Goal: Communication & Community: Ask a question

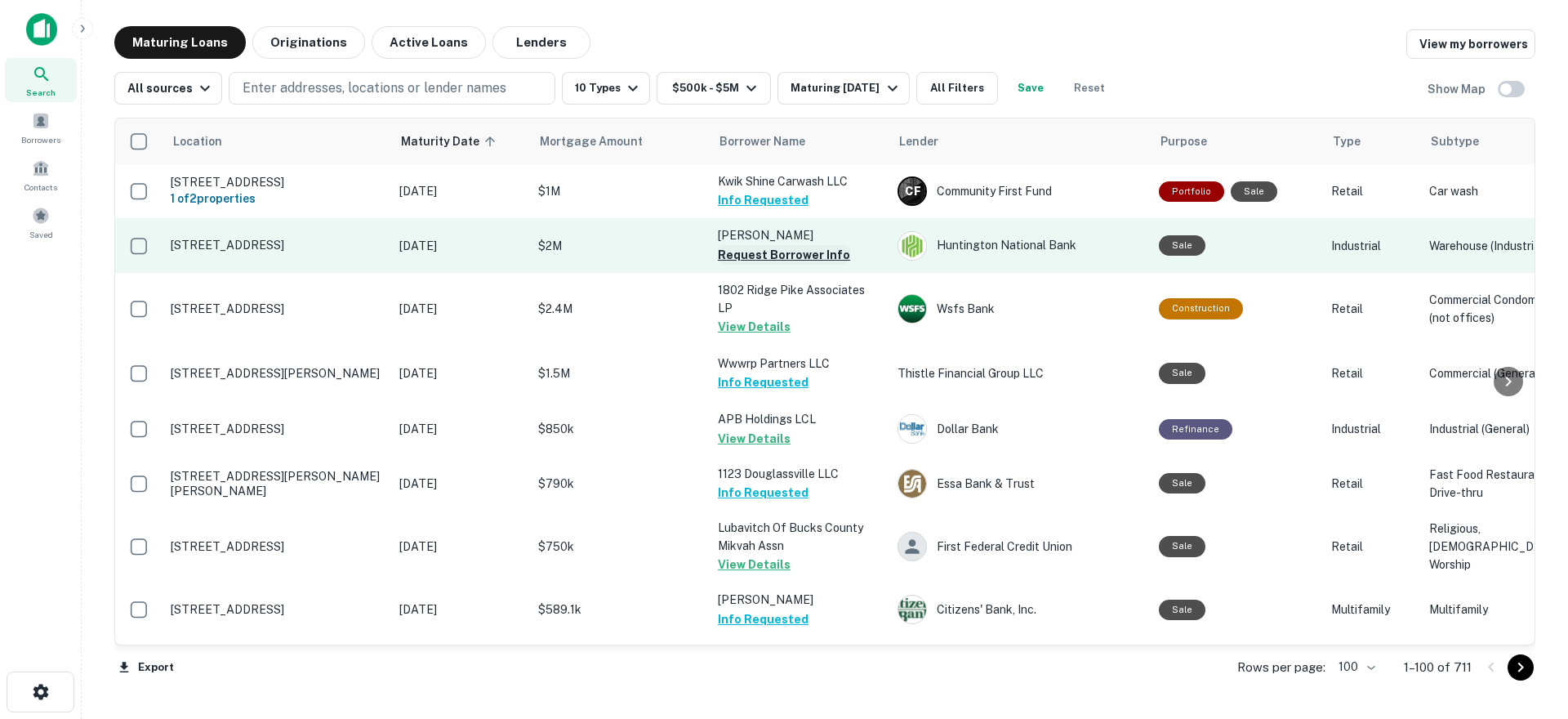
click at [822, 264] on button "Request Borrower Info" at bounding box center [784, 255] width 132 height 20
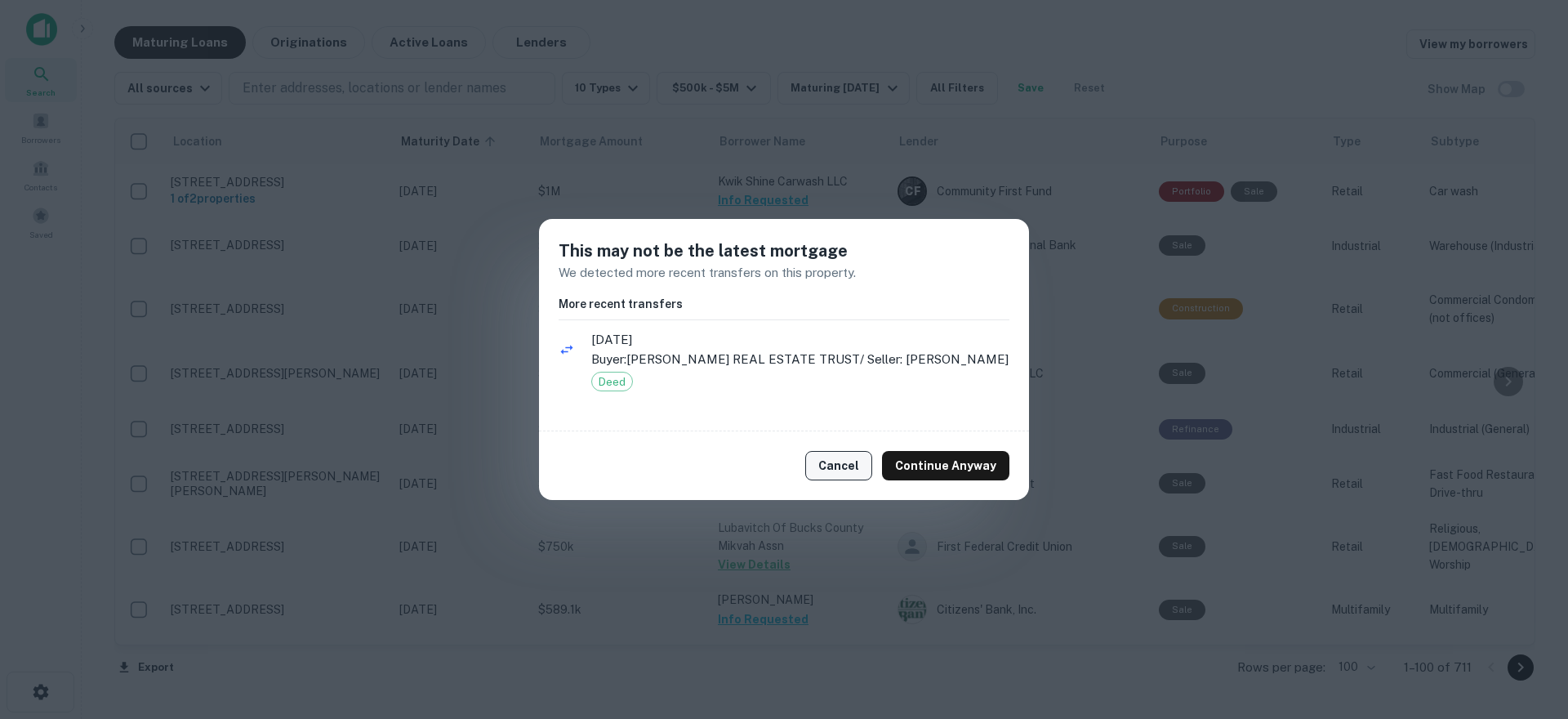
click at [833, 469] on button "Cancel" at bounding box center [839, 465] width 67 height 29
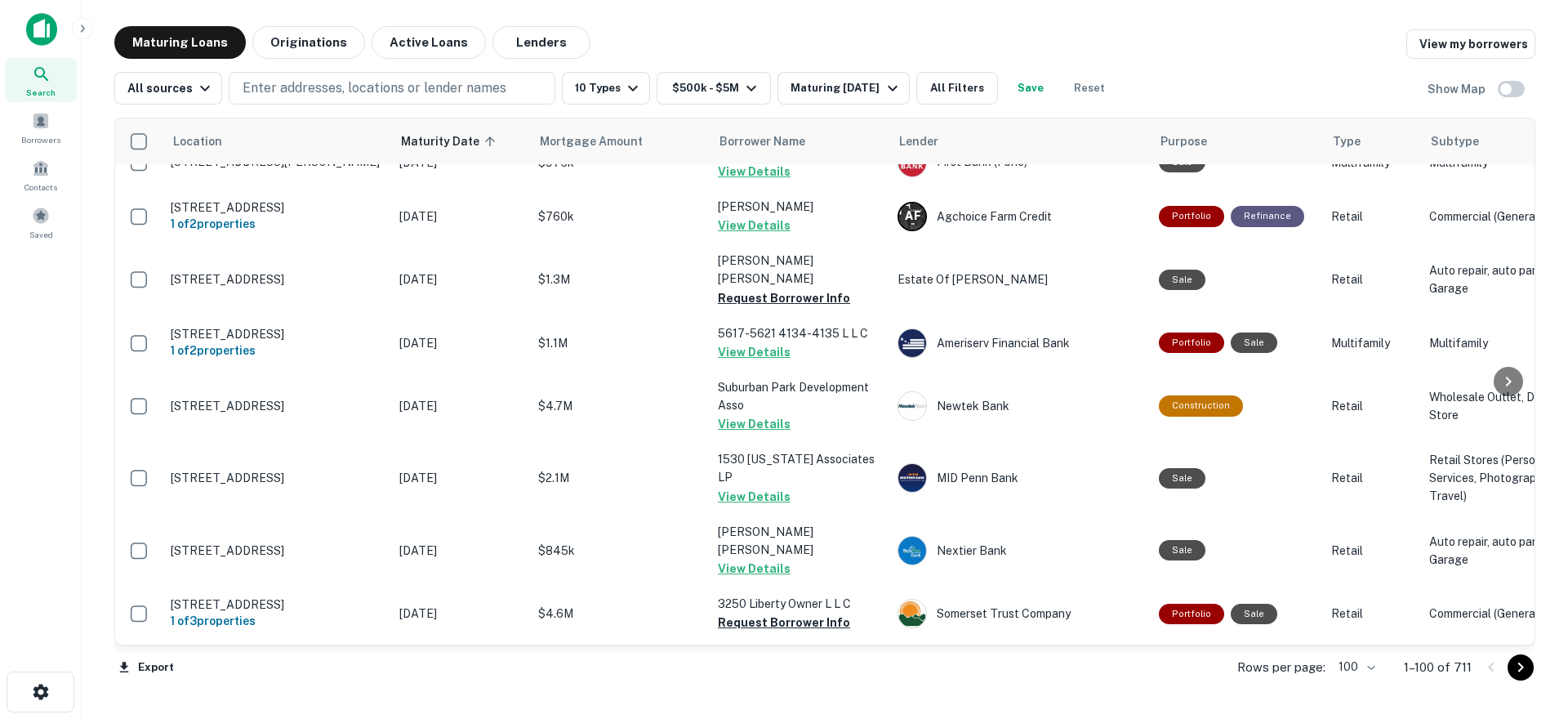
scroll to position [899, 0]
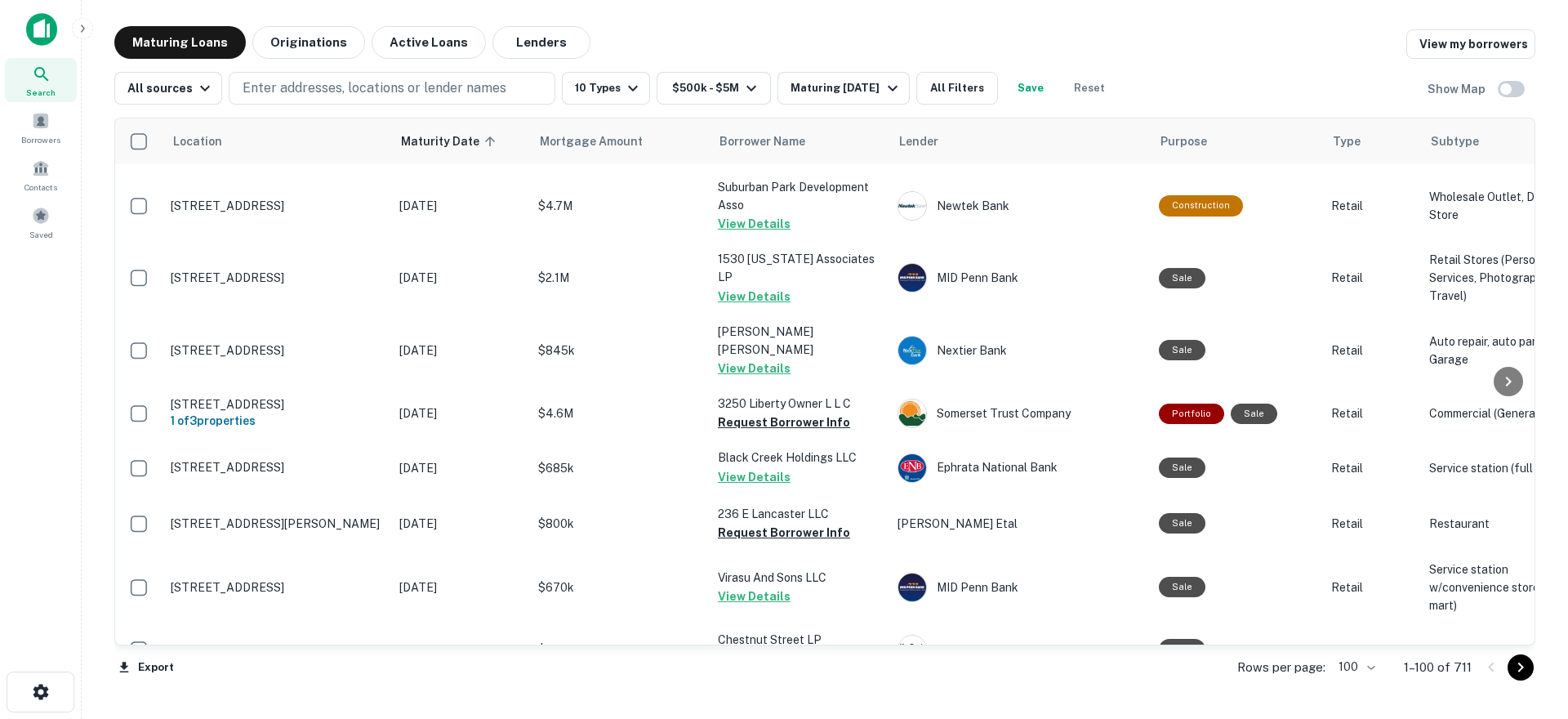
click at [1517, 667] on icon "Go to next page" at bounding box center [1521, 667] width 20 height 20
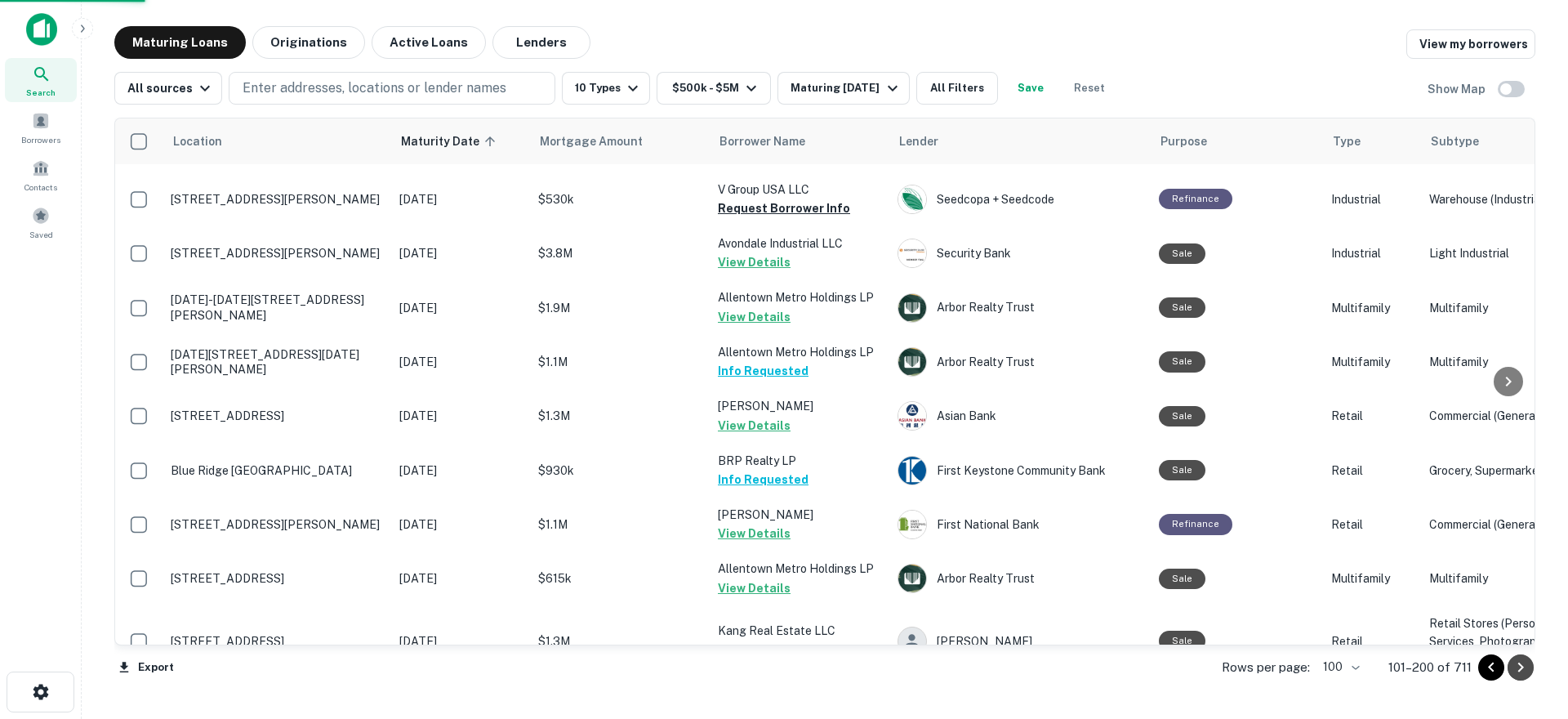
click at [1517, 667] on icon "Go to next page" at bounding box center [1521, 667] width 20 height 20
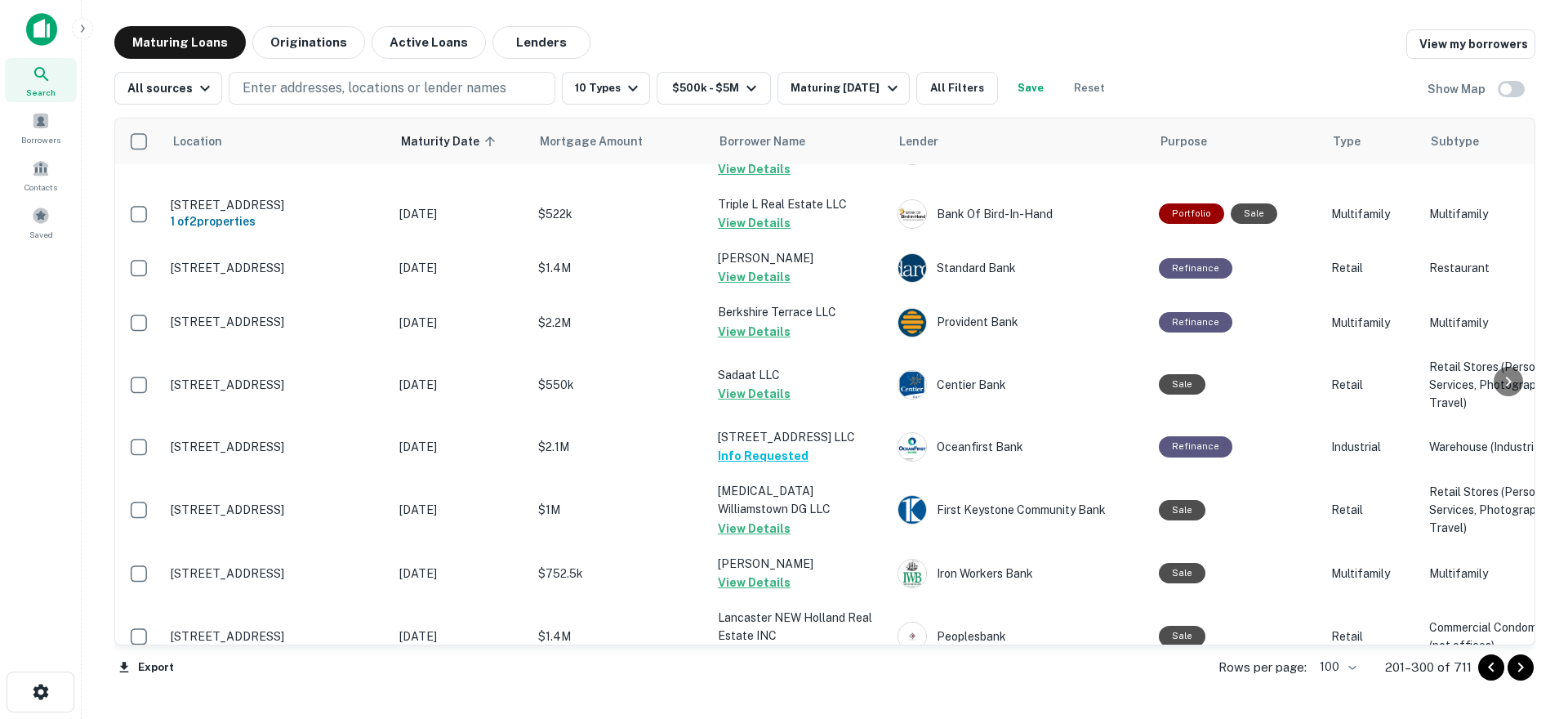
click at [1517, 667] on icon "Go to next page" at bounding box center [1521, 667] width 20 height 20
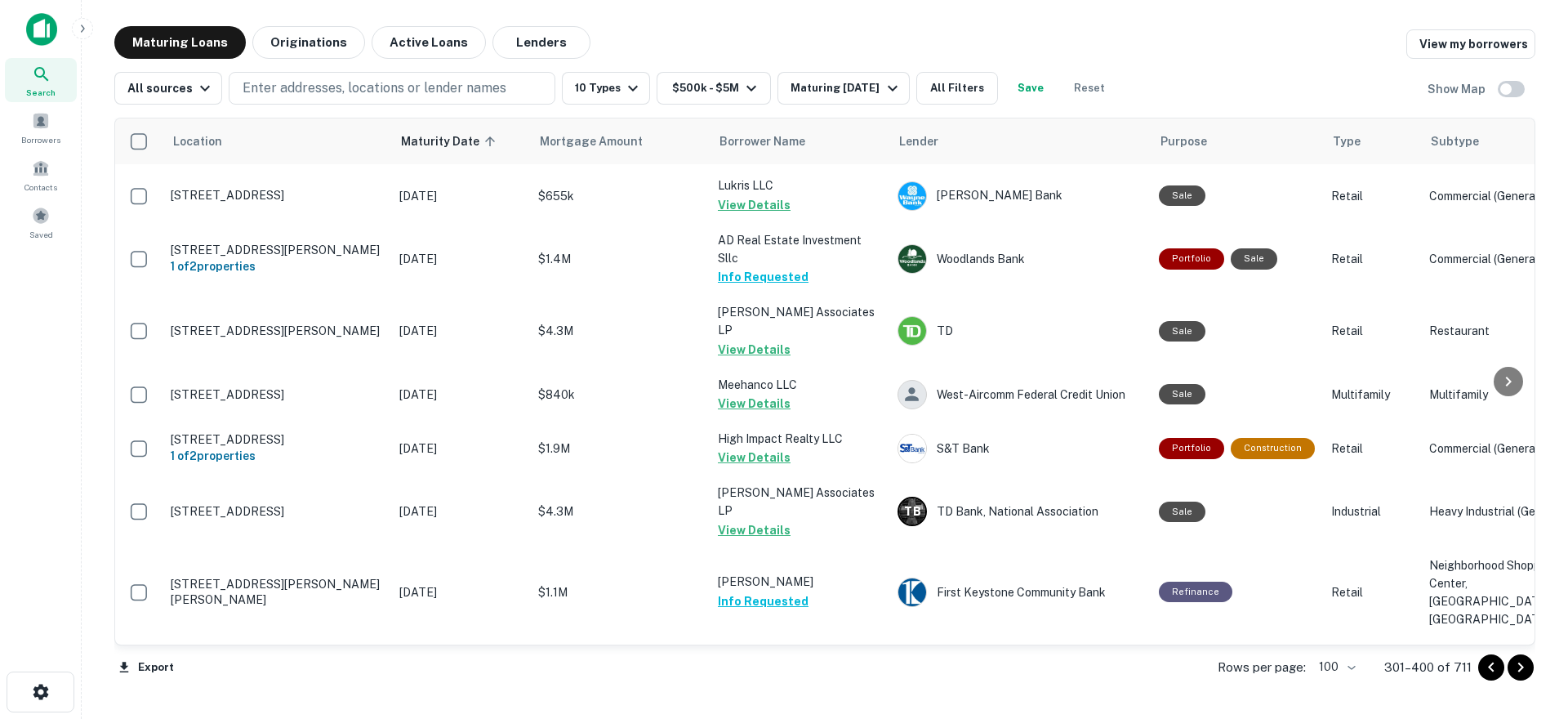
scroll to position [2205, 0]
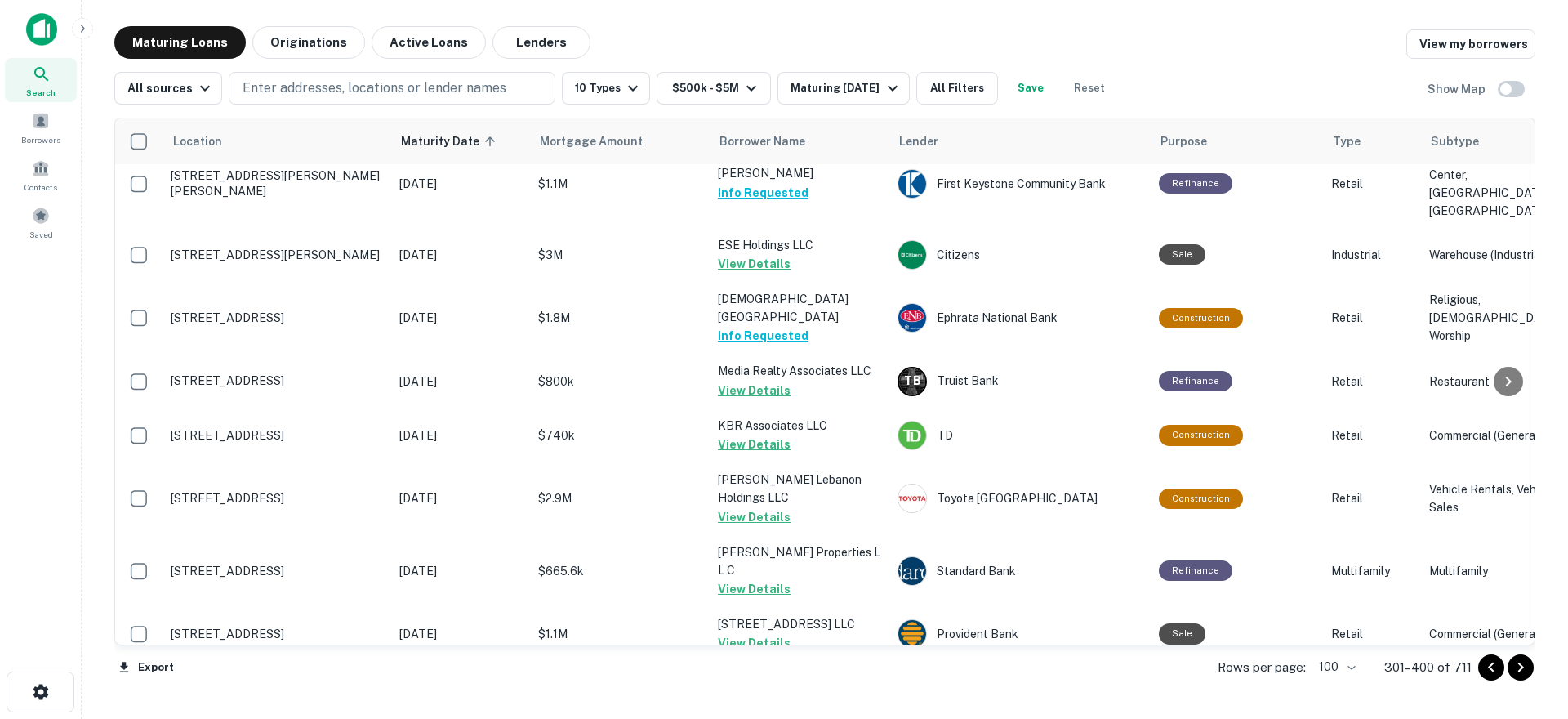
click at [1522, 672] on icon "Go to next page" at bounding box center [1521, 667] width 20 height 20
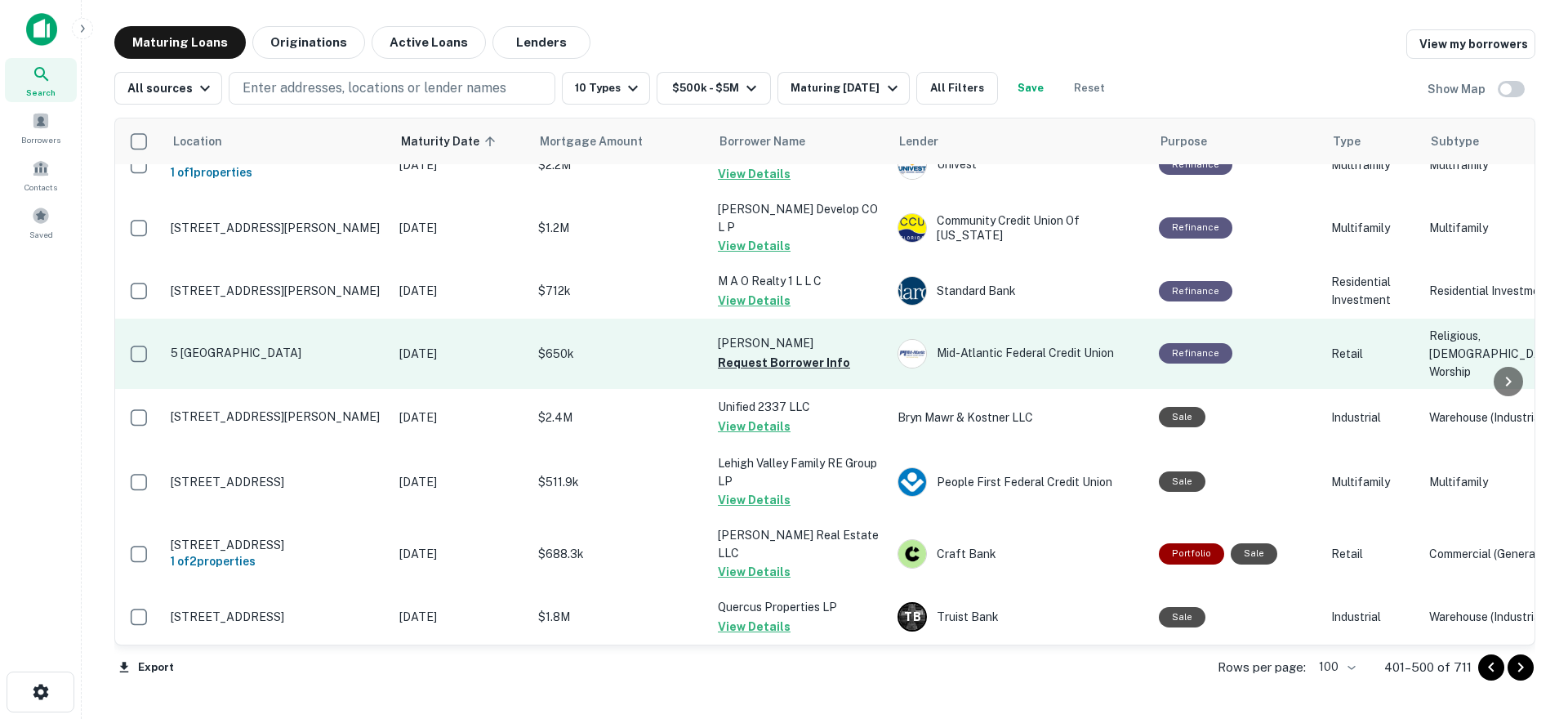
scroll to position [5719, 0]
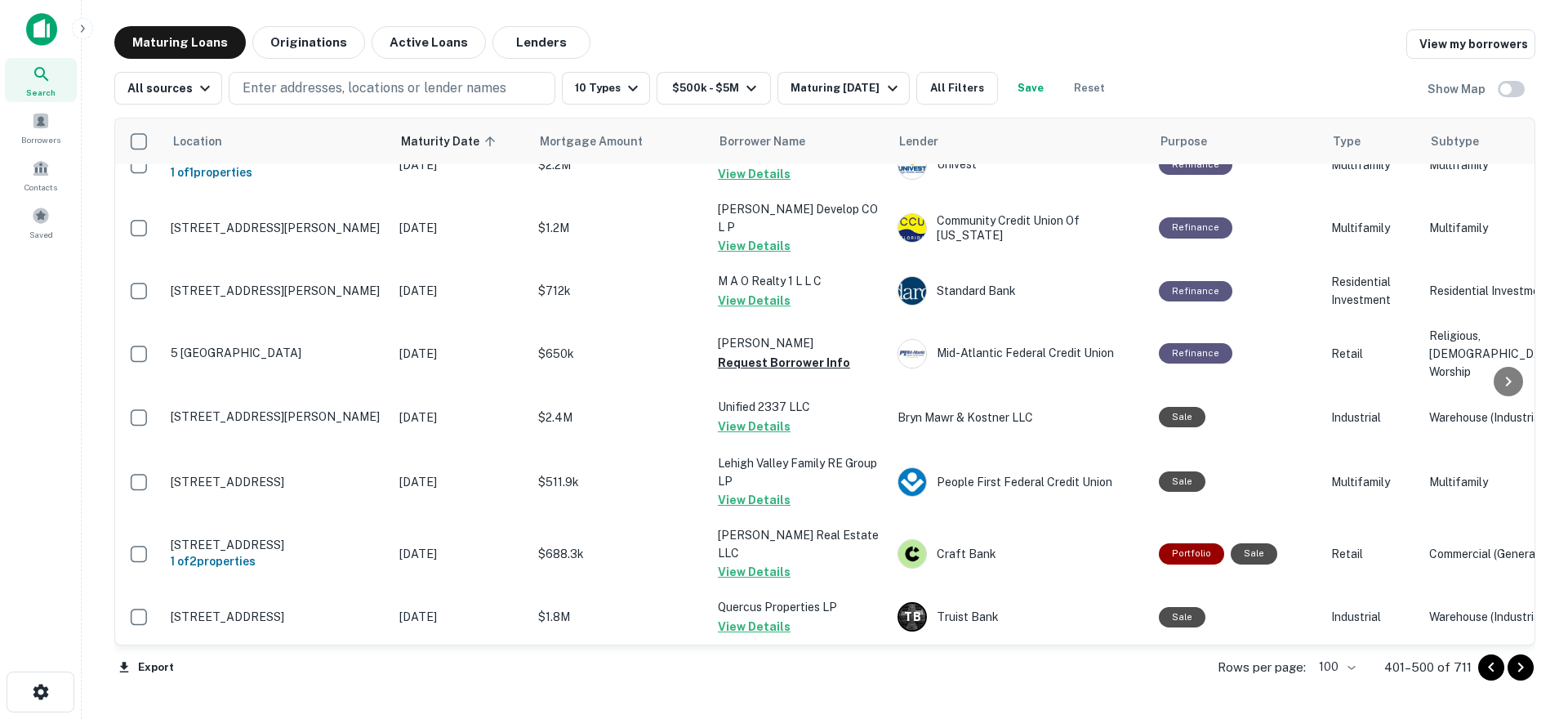
click at [1517, 670] on icon "Go to next page" at bounding box center [1521, 667] width 20 height 20
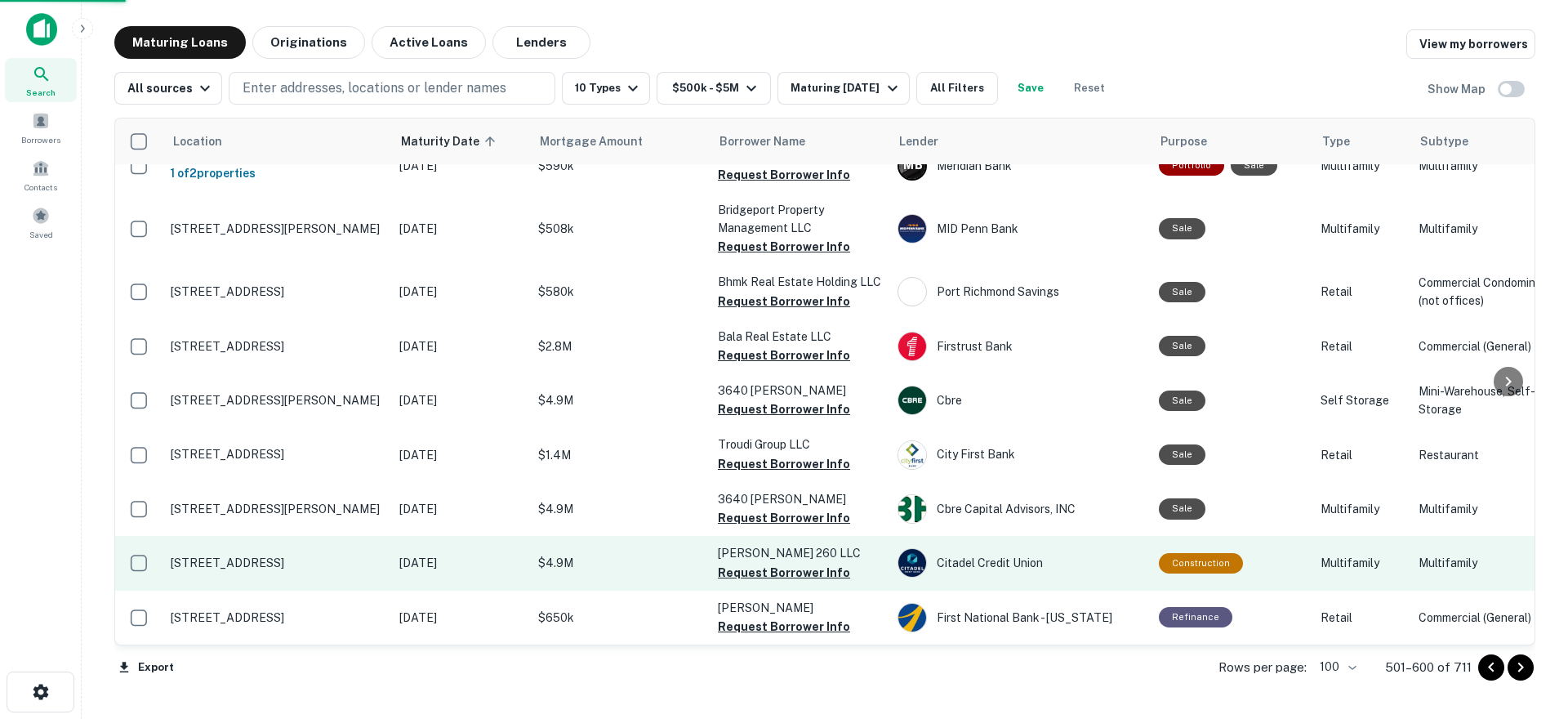
scroll to position [5648, 0]
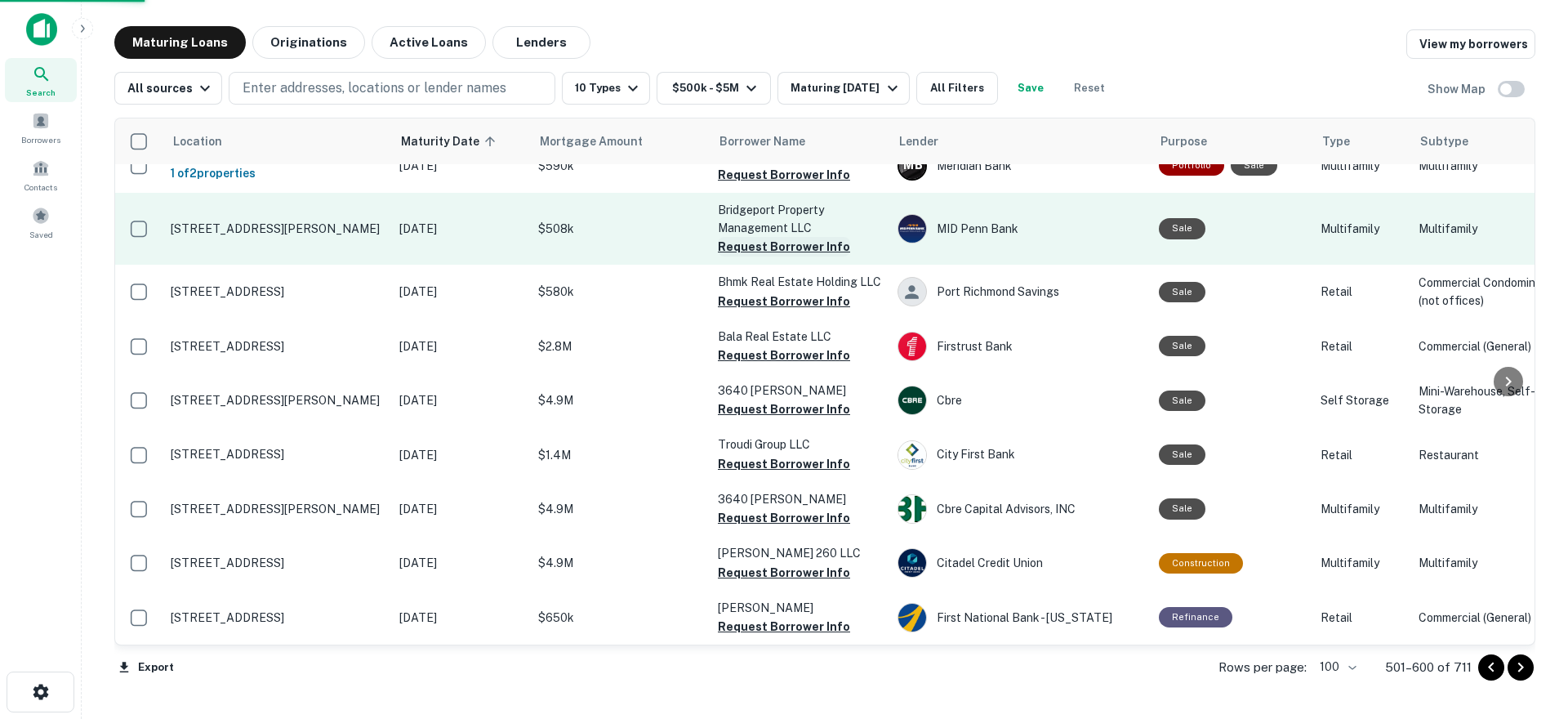
click at [771, 237] on button "Request Borrower Info" at bounding box center [784, 246] width 132 height 20
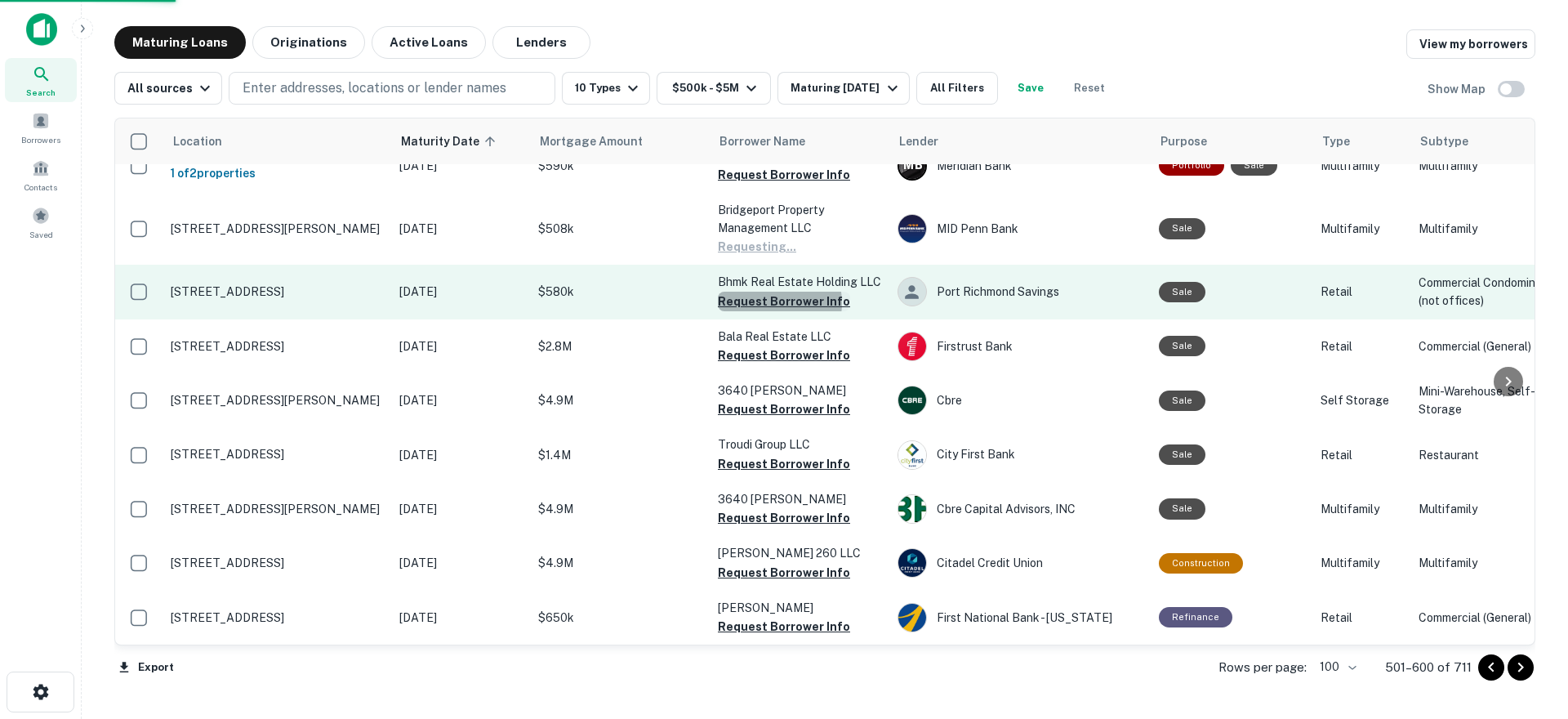
click at [775, 292] on button "Request Borrower Info" at bounding box center [784, 301] width 132 height 20
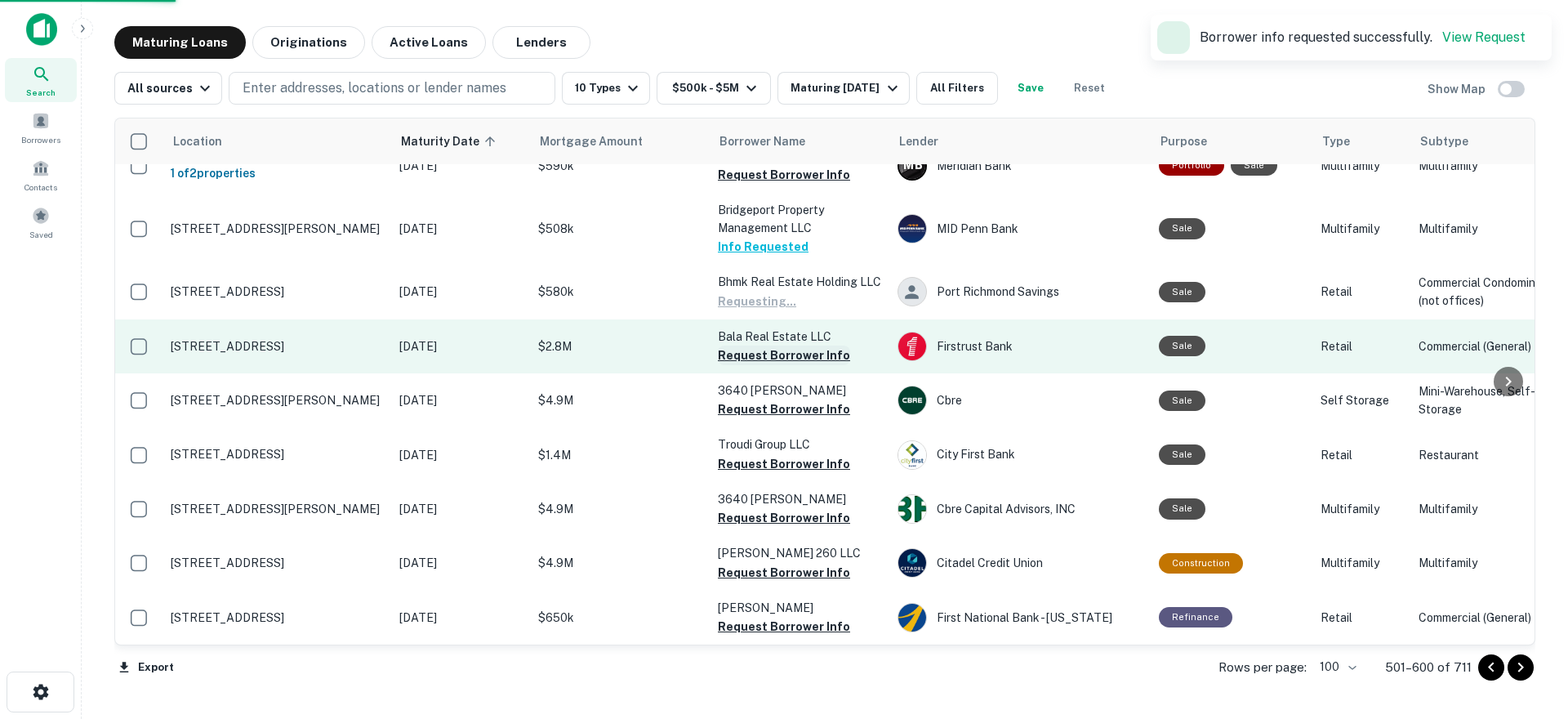
click at [767, 345] on button "Request Borrower Info" at bounding box center [784, 355] width 132 height 20
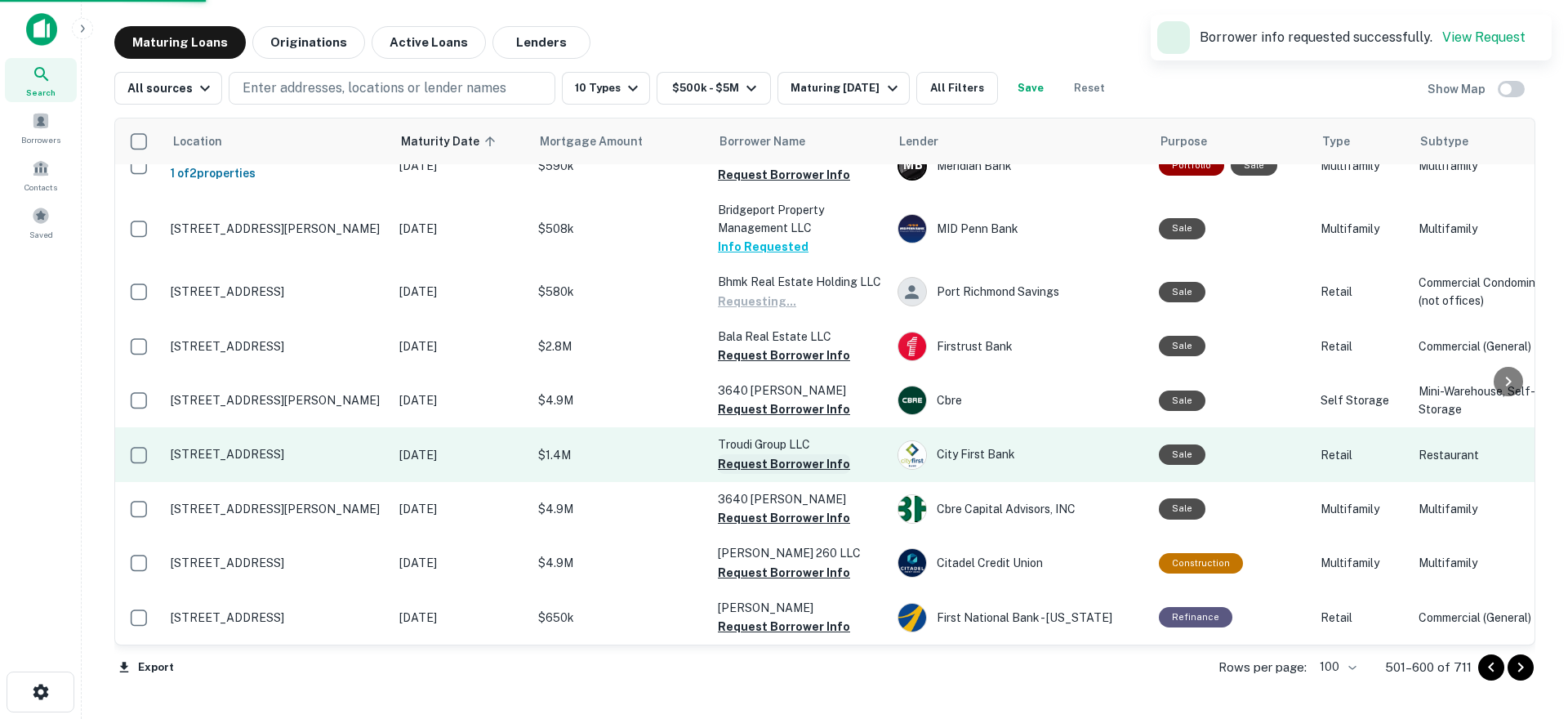
click at [772, 400] on button "Request Borrower Info" at bounding box center [784, 409] width 132 height 20
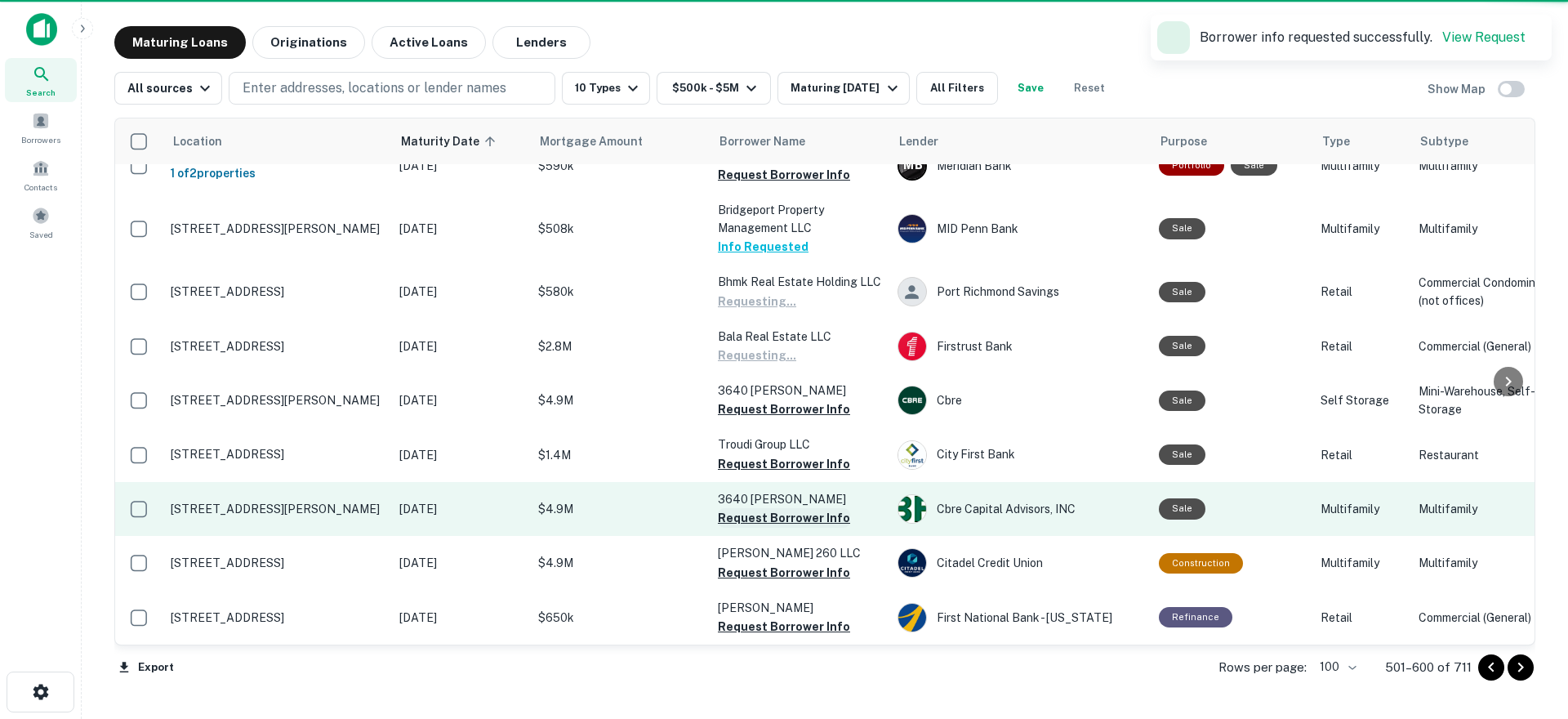
drag, startPoint x: 768, startPoint y: 457, endPoint x: 770, endPoint y: 510, distance: 53.0
click at [768, 457] on button "Request Borrower Info" at bounding box center [784, 464] width 132 height 20
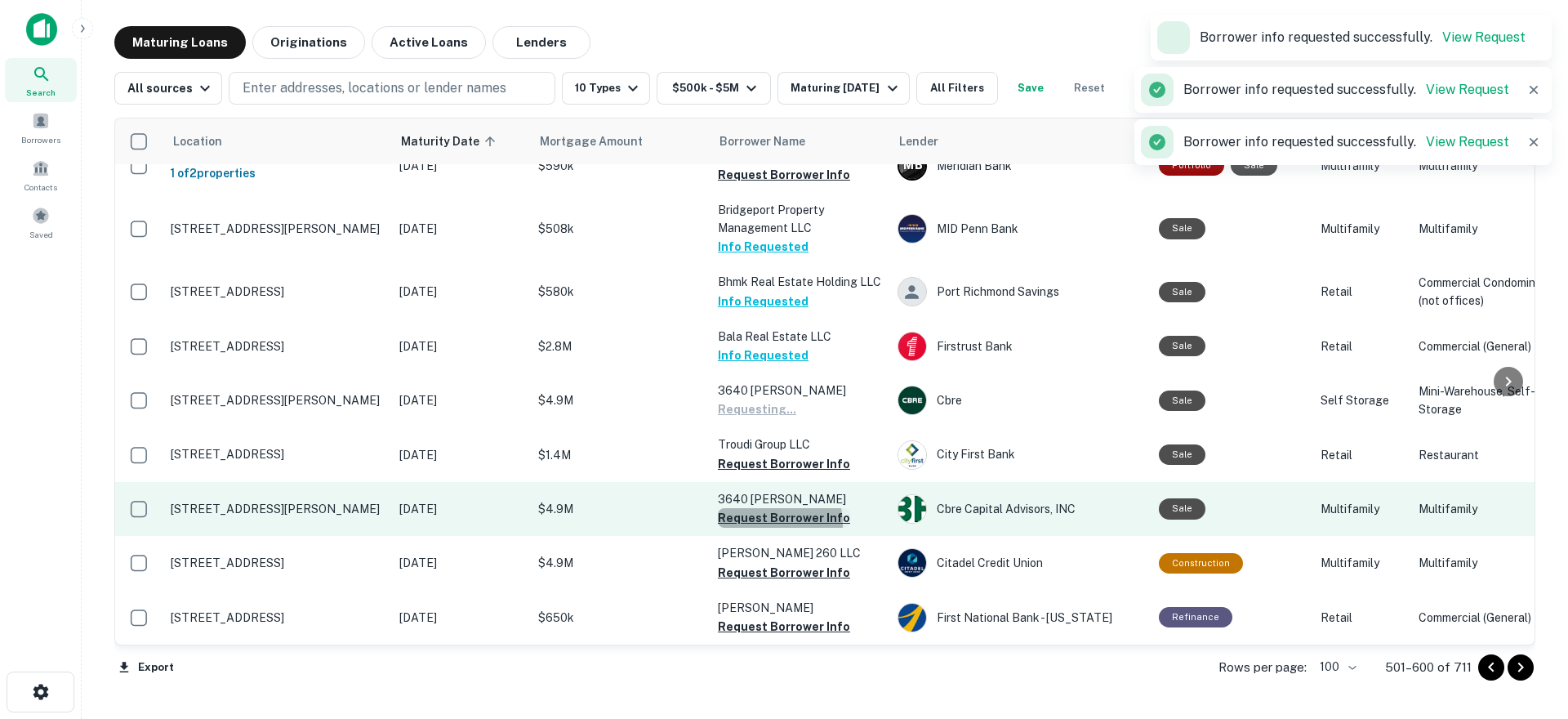
click at [770, 510] on button "Request Borrower Info" at bounding box center [784, 518] width 132 height 20
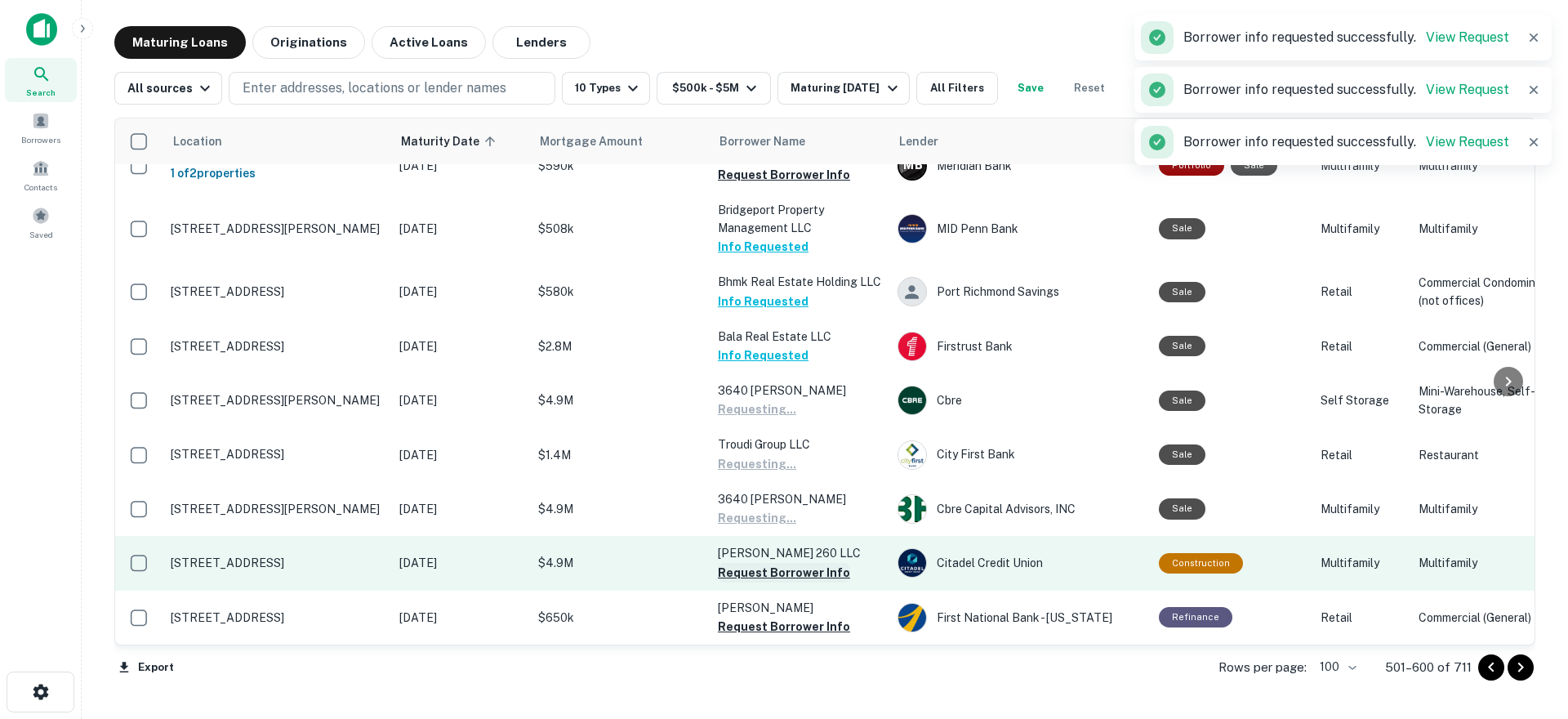
scroll to position [5637, 0]
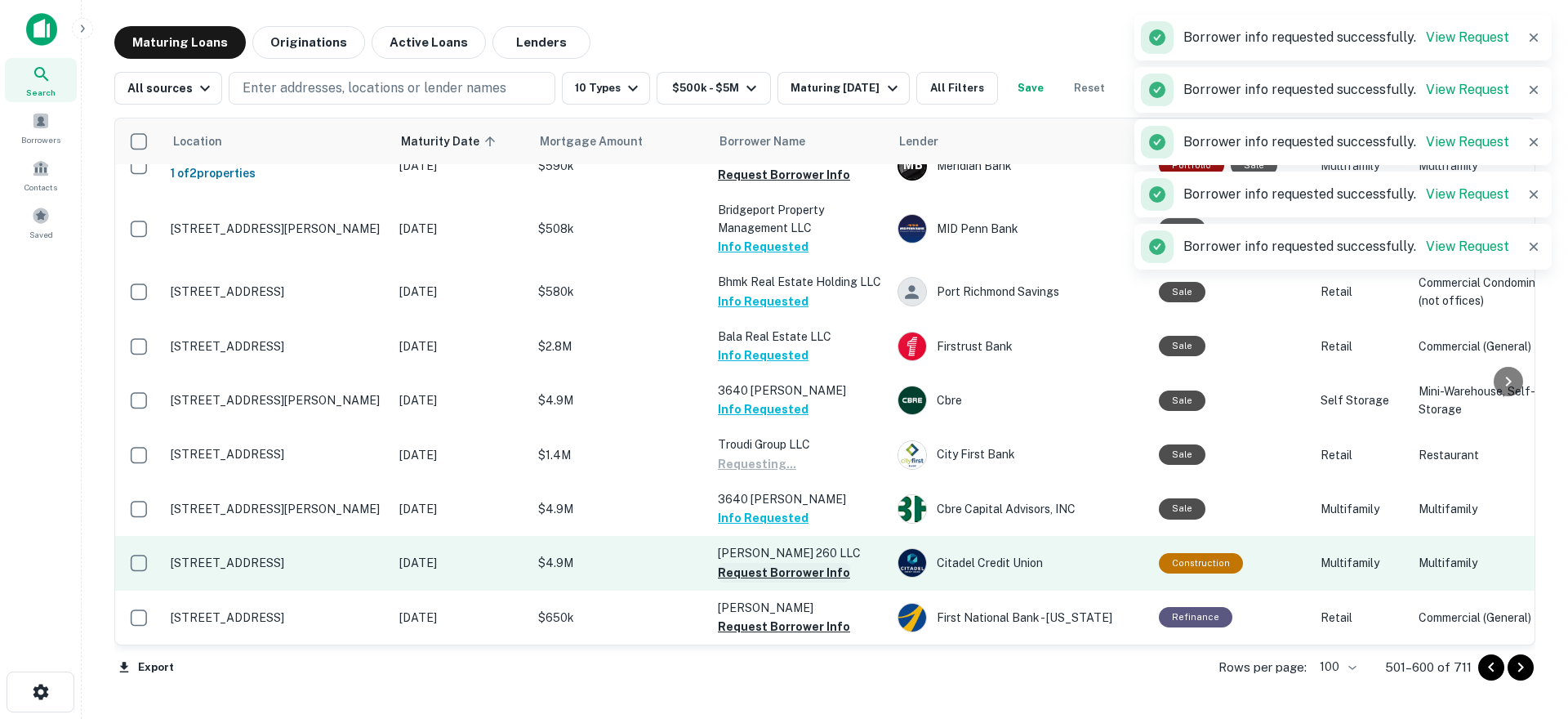
click at [770, 563] on button "Request Borrower Info" at bounding box center [784, 572] width 132 height 20
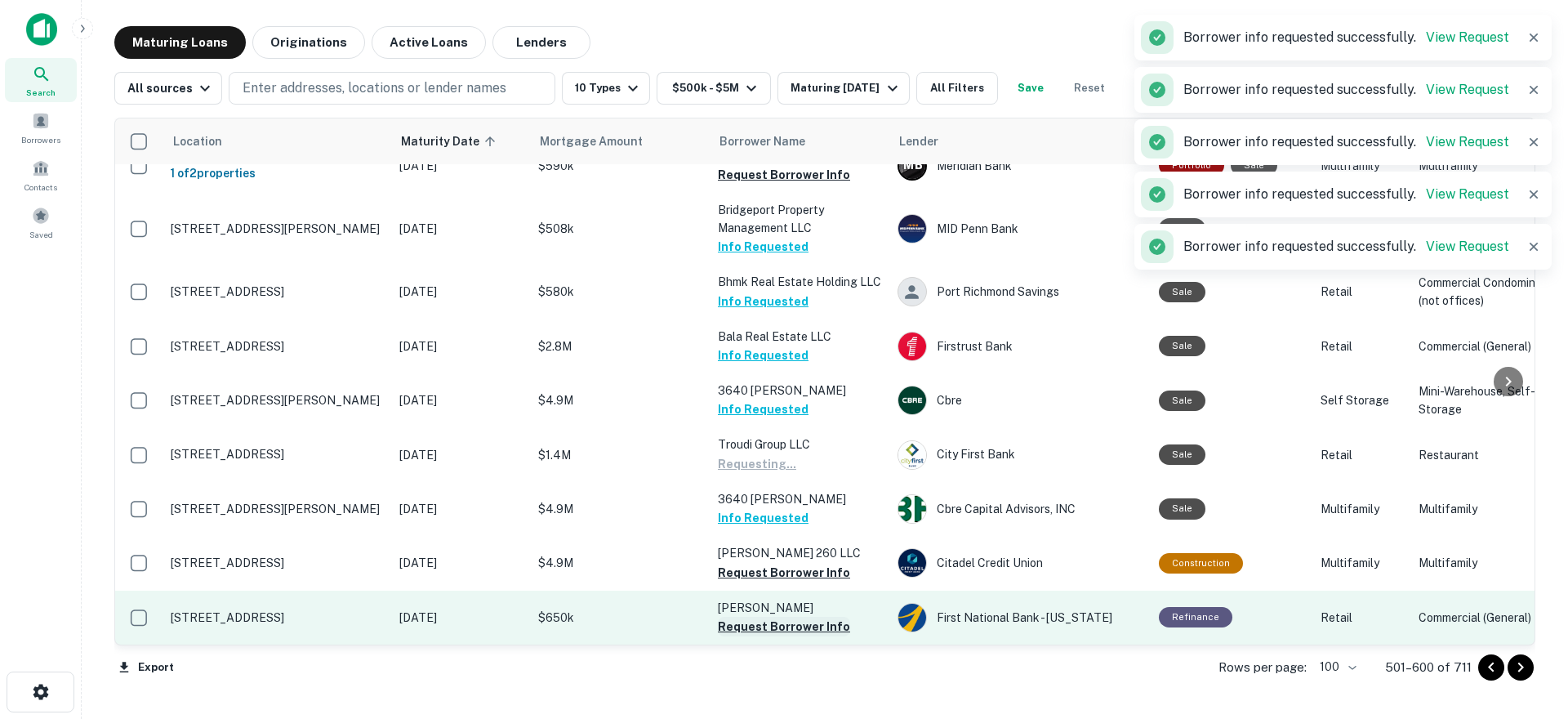
click at [778, 617] on button "Request Borrower Info" at bounding box center [784, 627] width 132 height 20
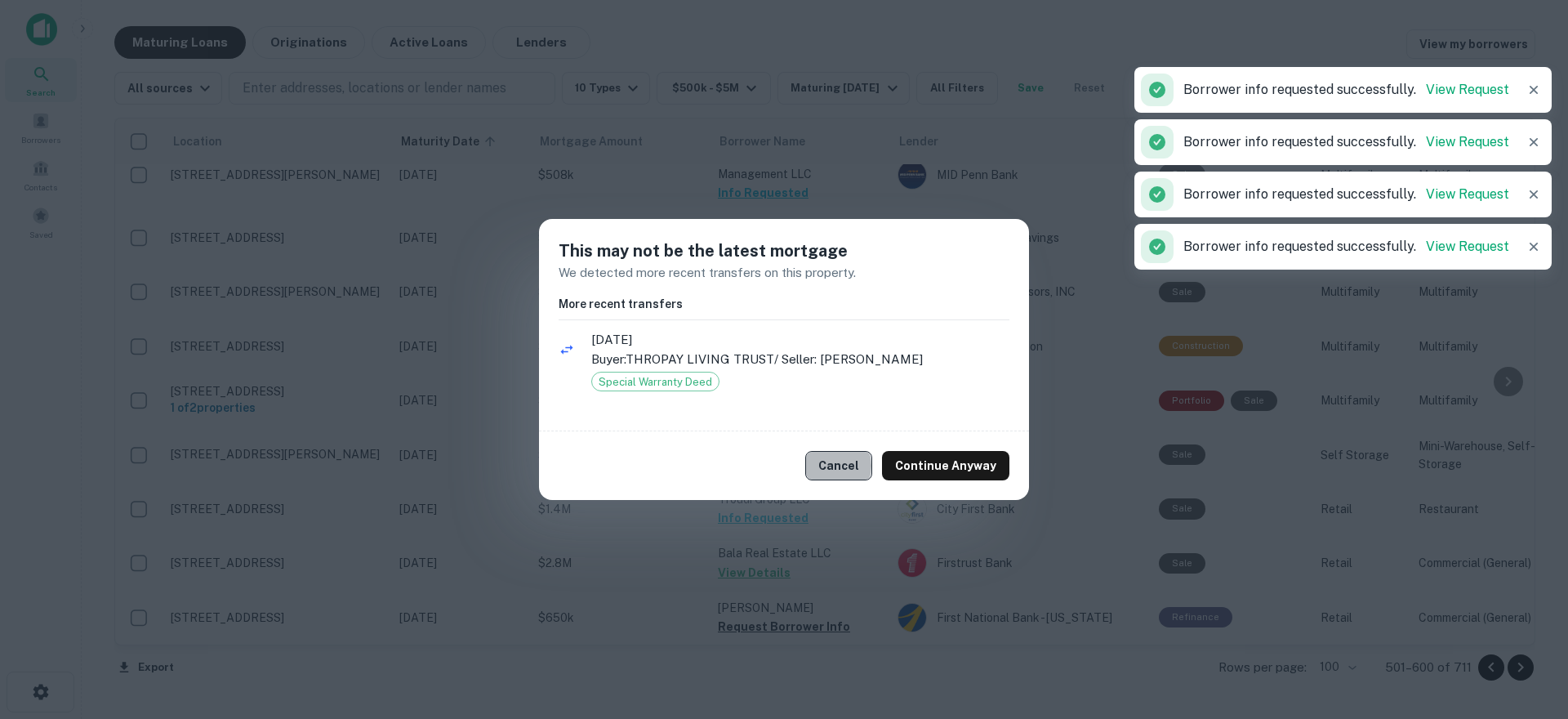
click at [833, 466] on button "Cancel" at bounding box center [839, 465] width 67 height 29
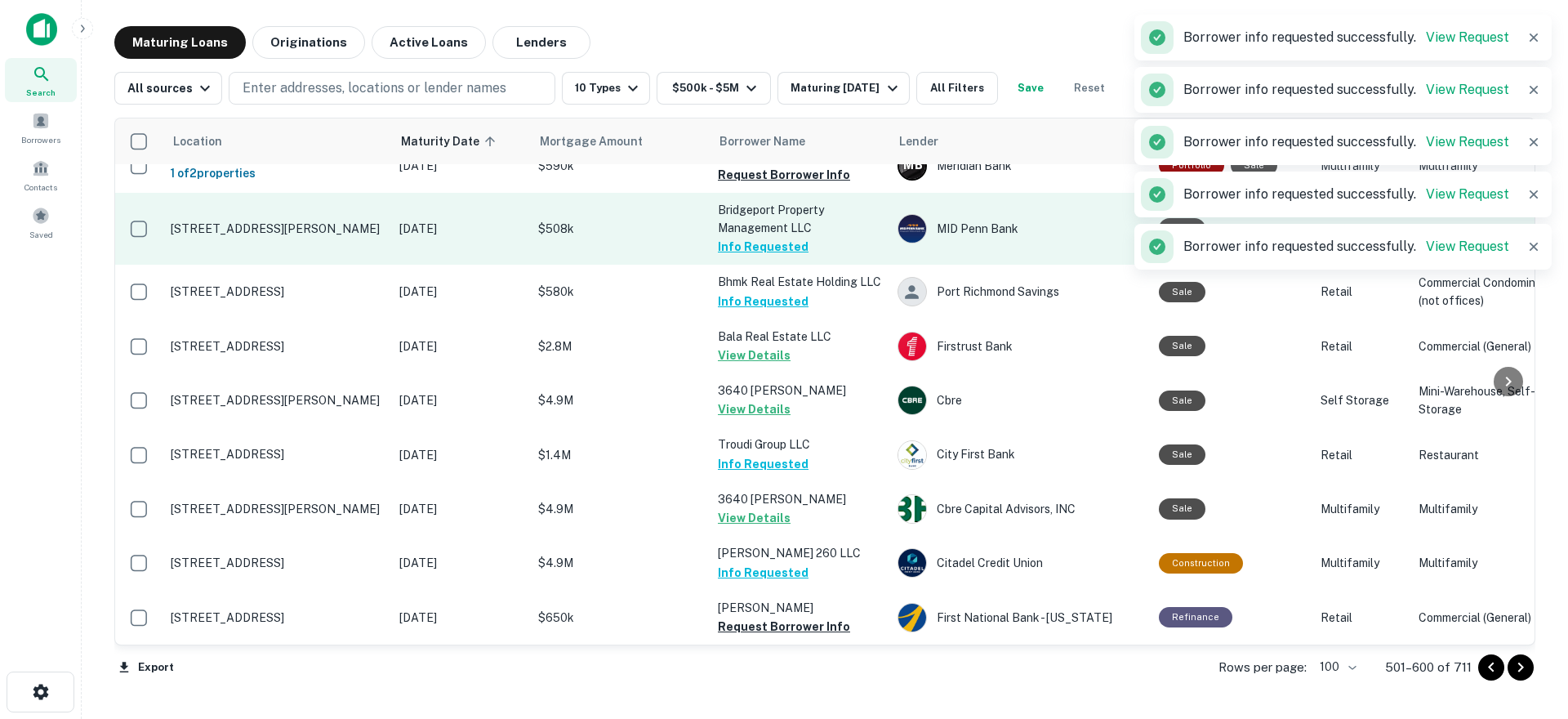
scroll to position [5392, 0]
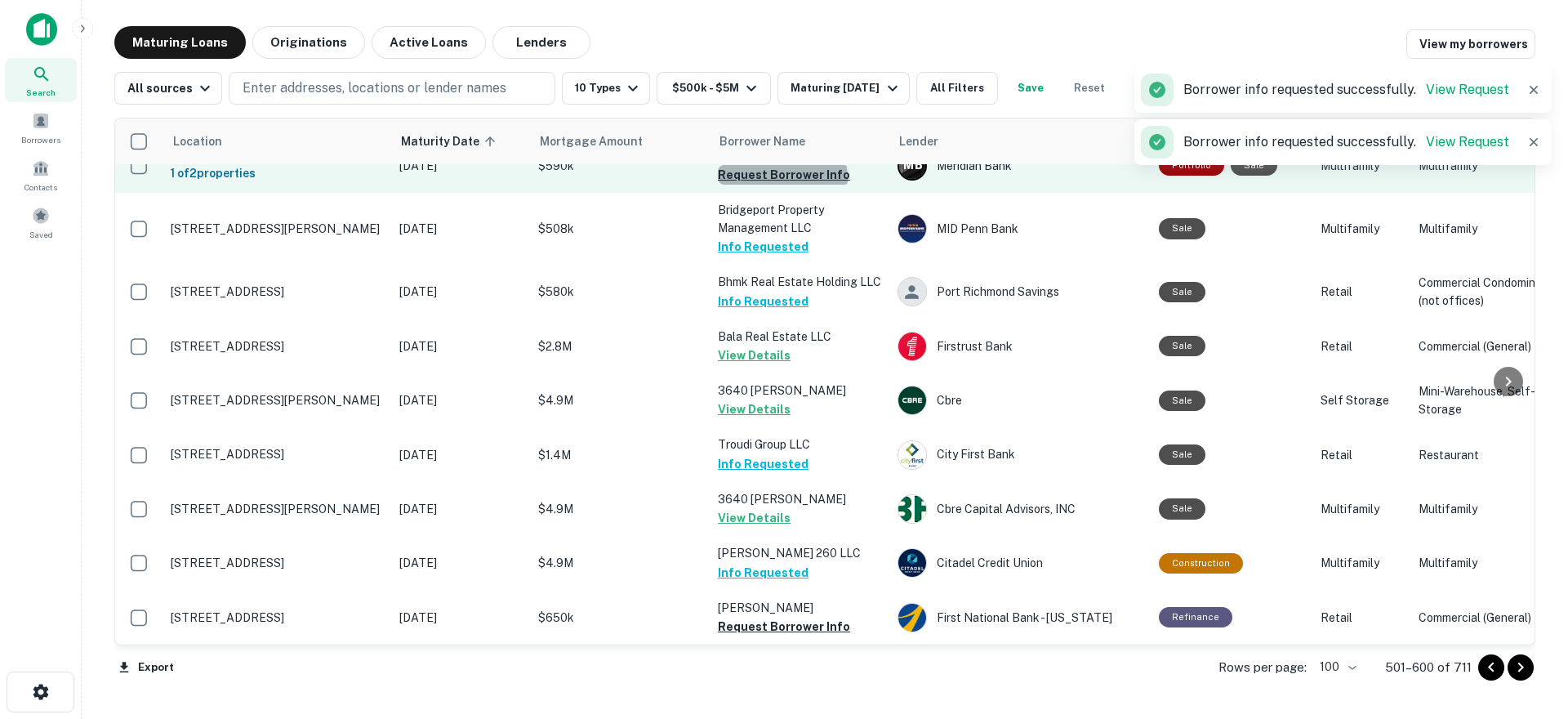
click at [782, 185] on button "Request Borrower Info" at bounding box center [784, 174] width 132 height 20
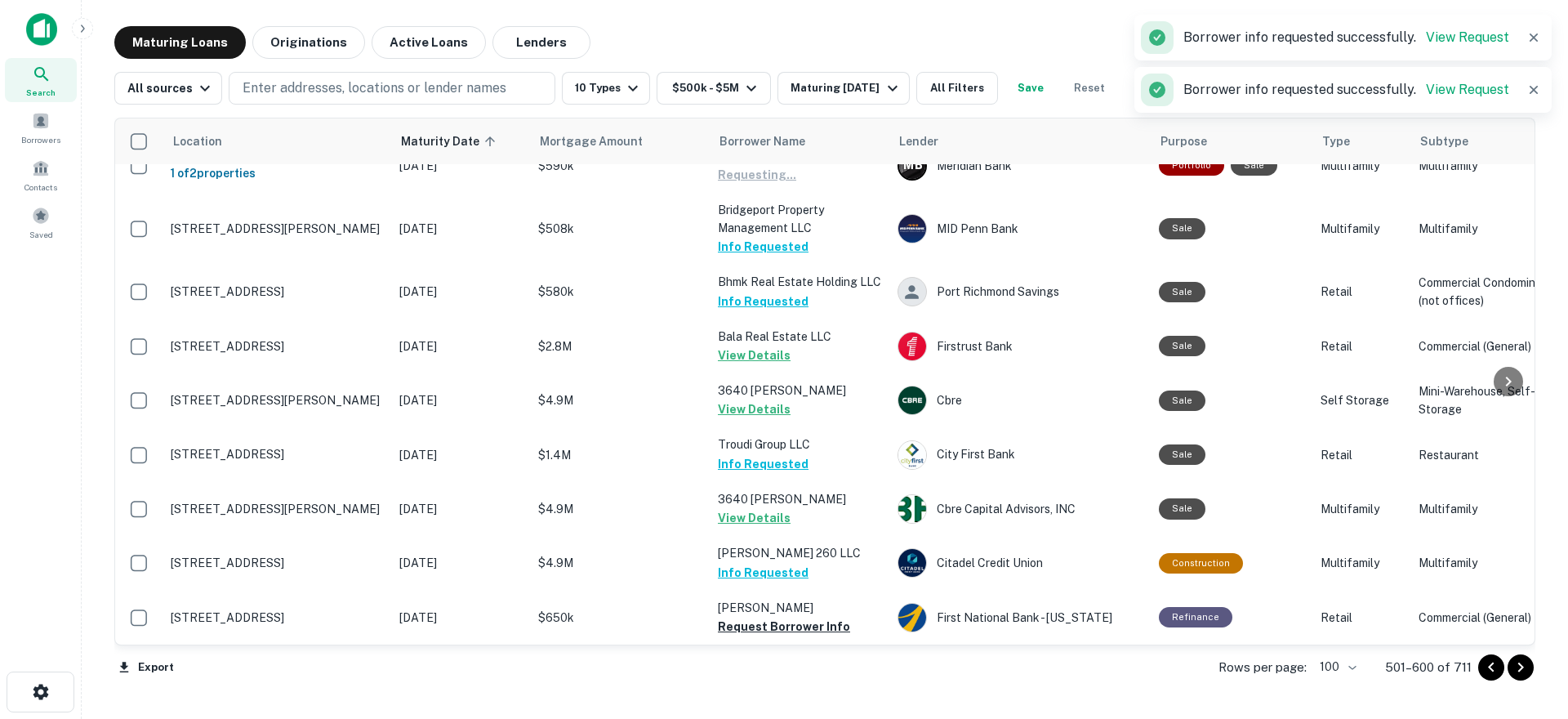
click at [777, 130] on button "Request Borrower Info" at bounding box center [784, 121] width 132 height 20
click at [771, 76] on button "Request Borrower Info" at bounding box center [784, 66] width 132 height 20
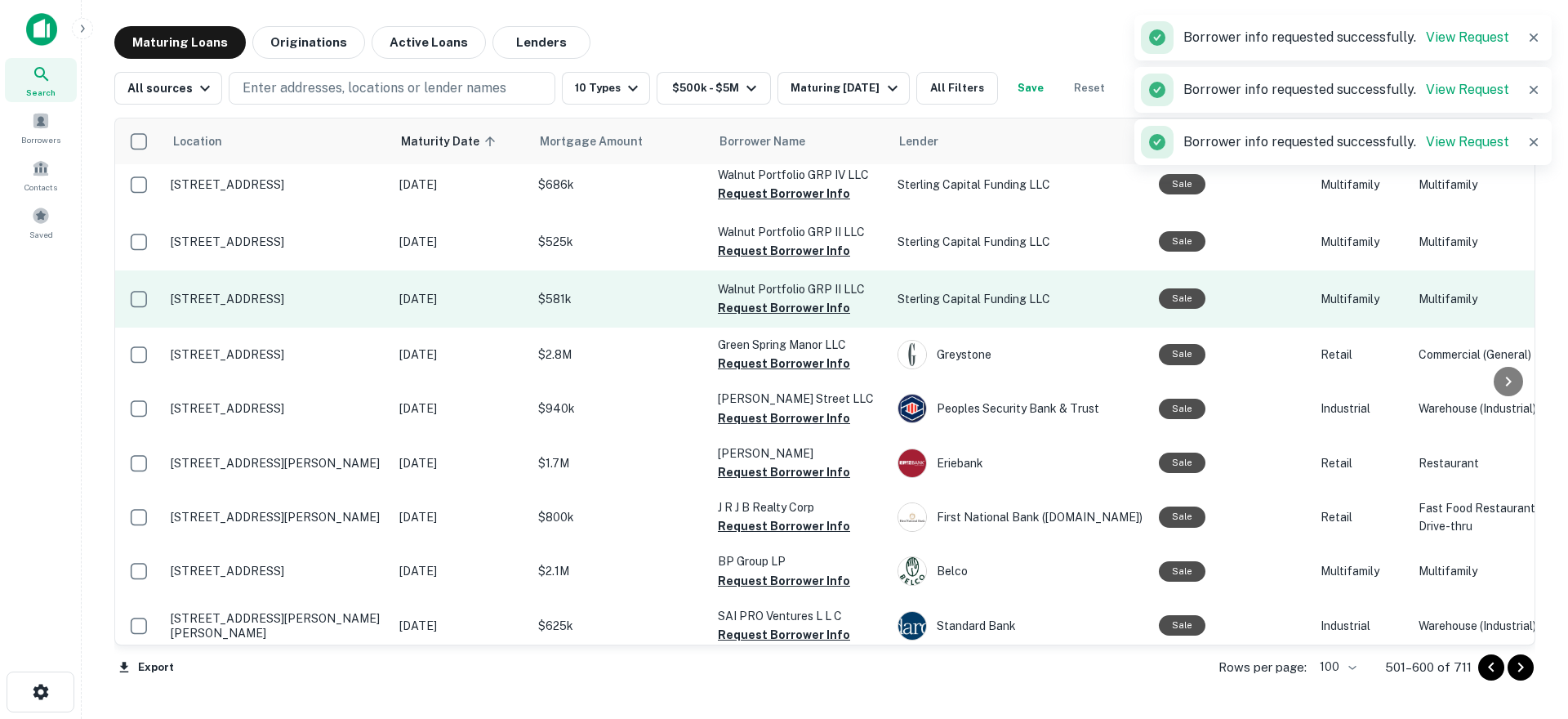
scroll to position [5130, 0]
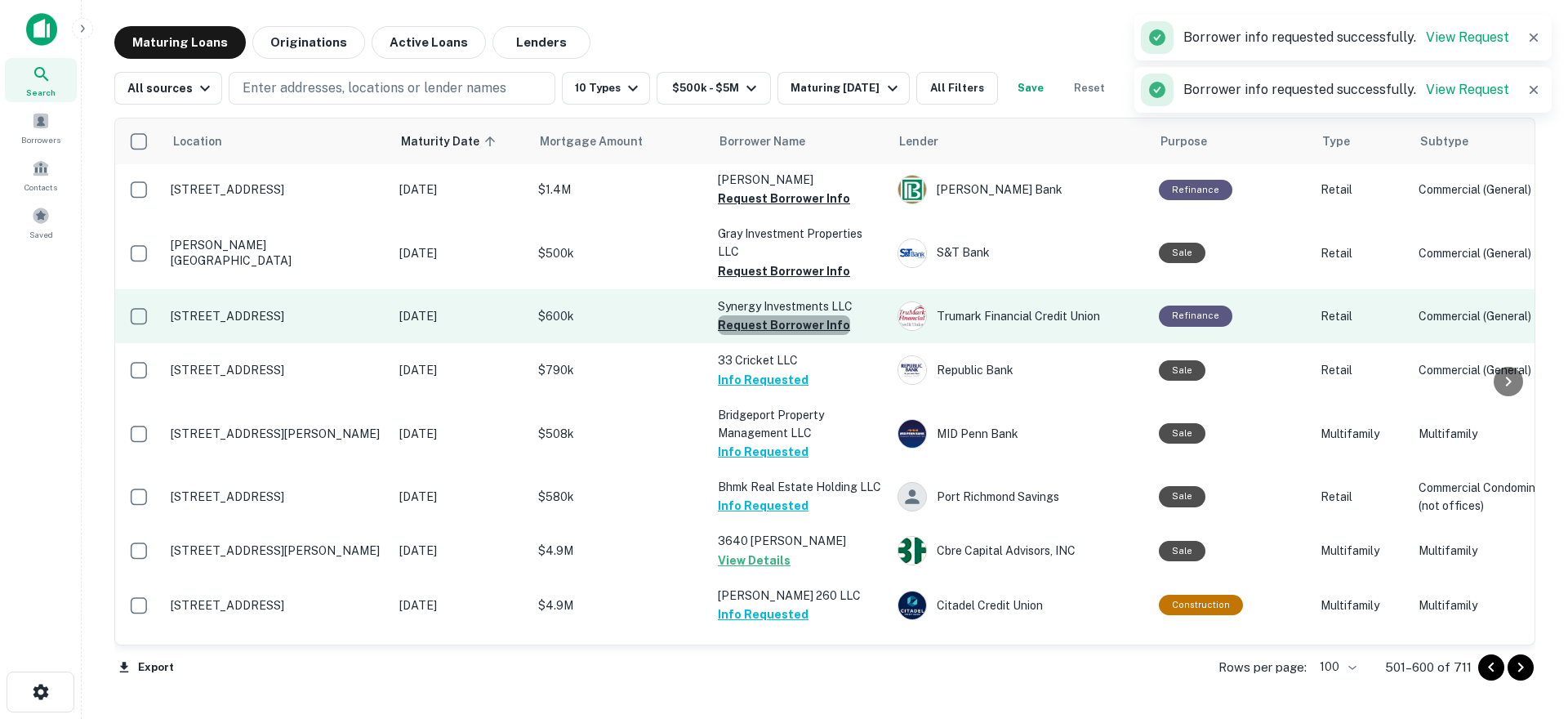
click at [785, 335] on button "Request Borrower Info" at bounding box center [784, 325] width 132 height 20
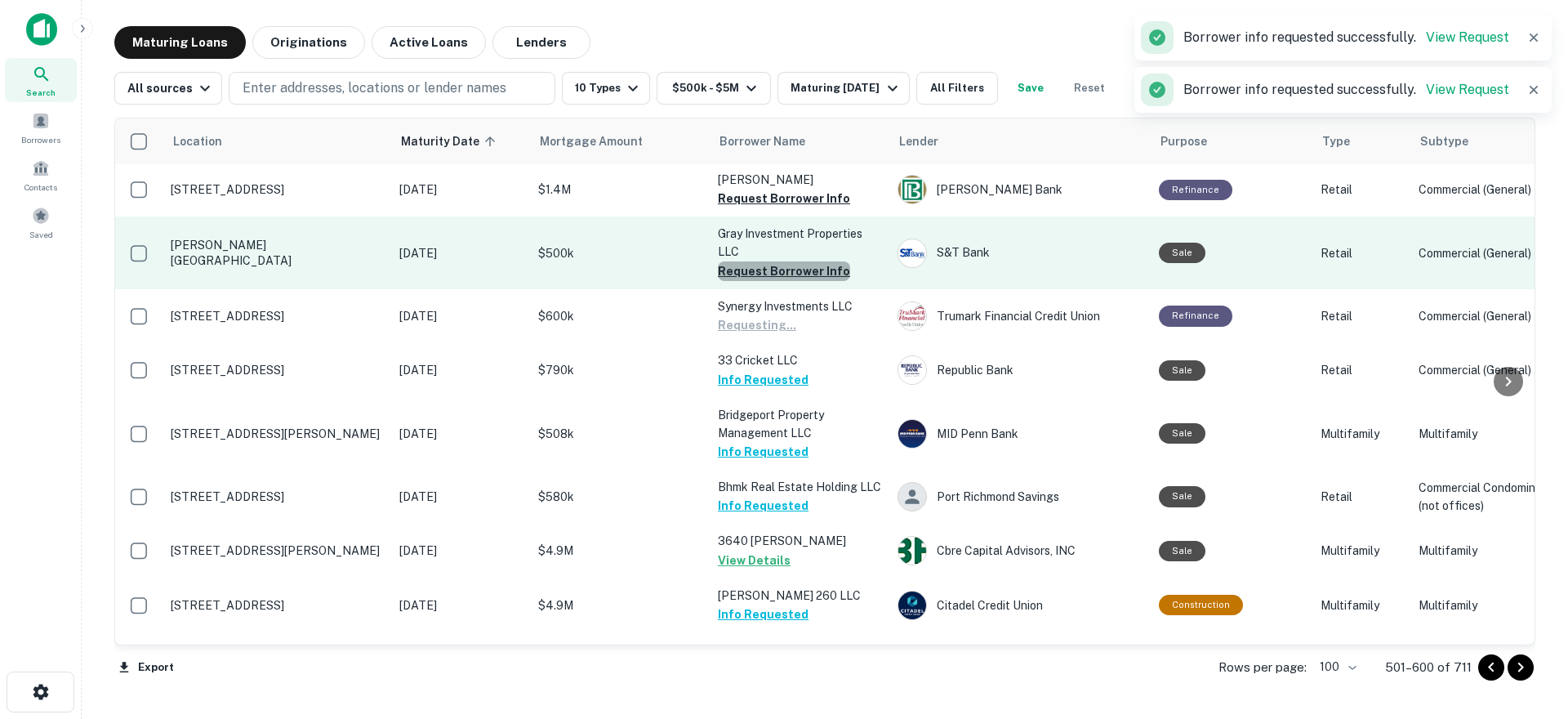
click at [785, 281] on button "Request Borrower Info" at bounding box center [784, 271] width 132 height 20
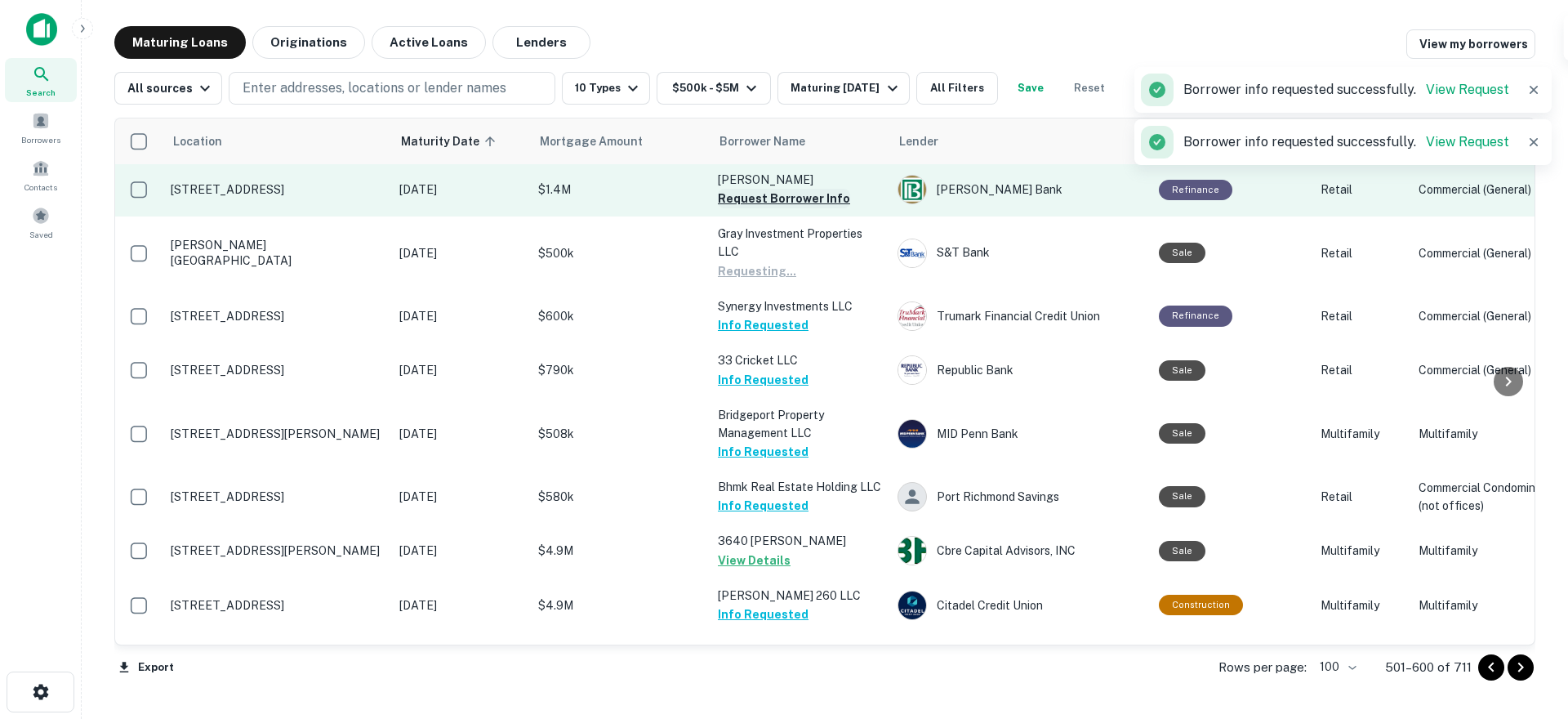
click at [797, 208] on button "Request Borrower Info" at bounding box center [784, 199] width 132 height 20
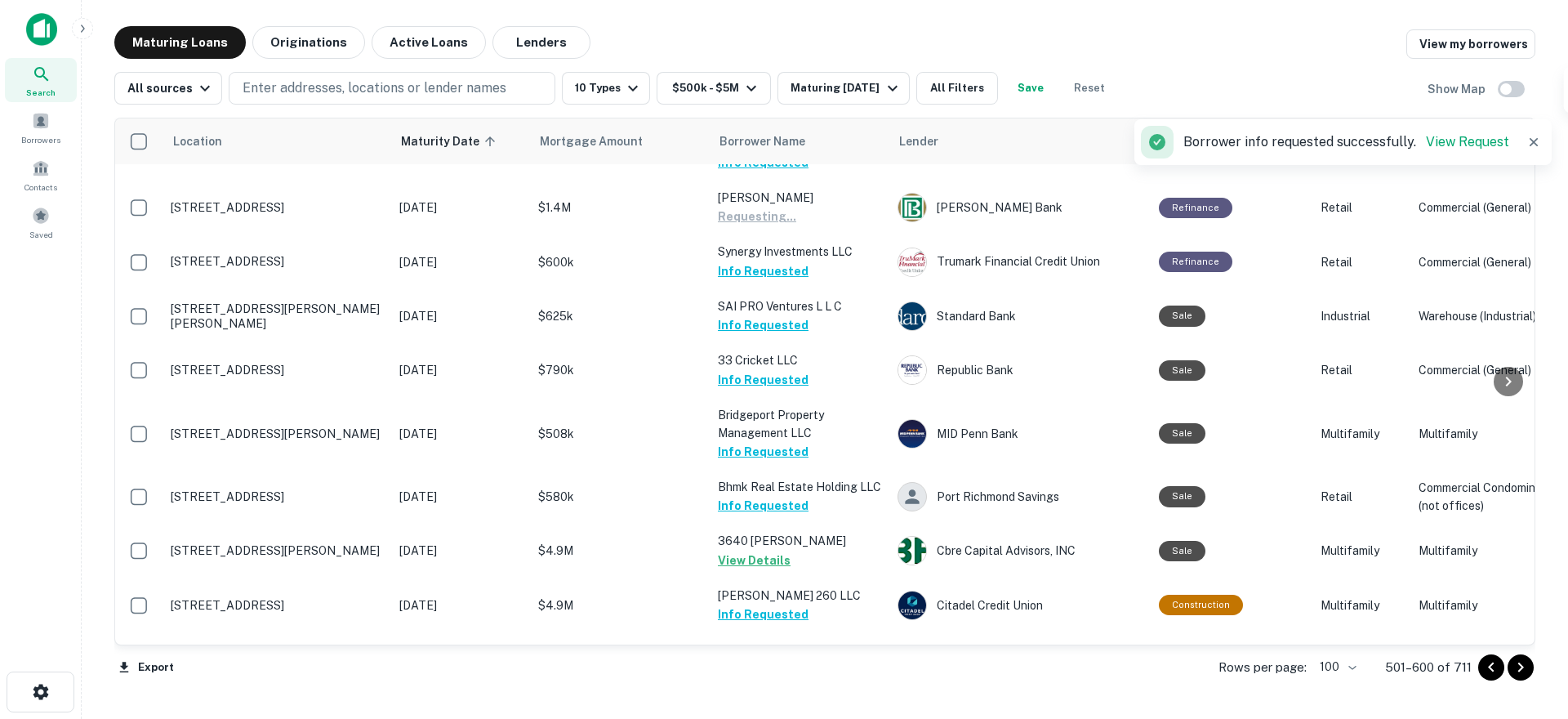
click at [779, 100] on button "Request Borrower Info" at bounding box center [784, 91] width 132 height 20
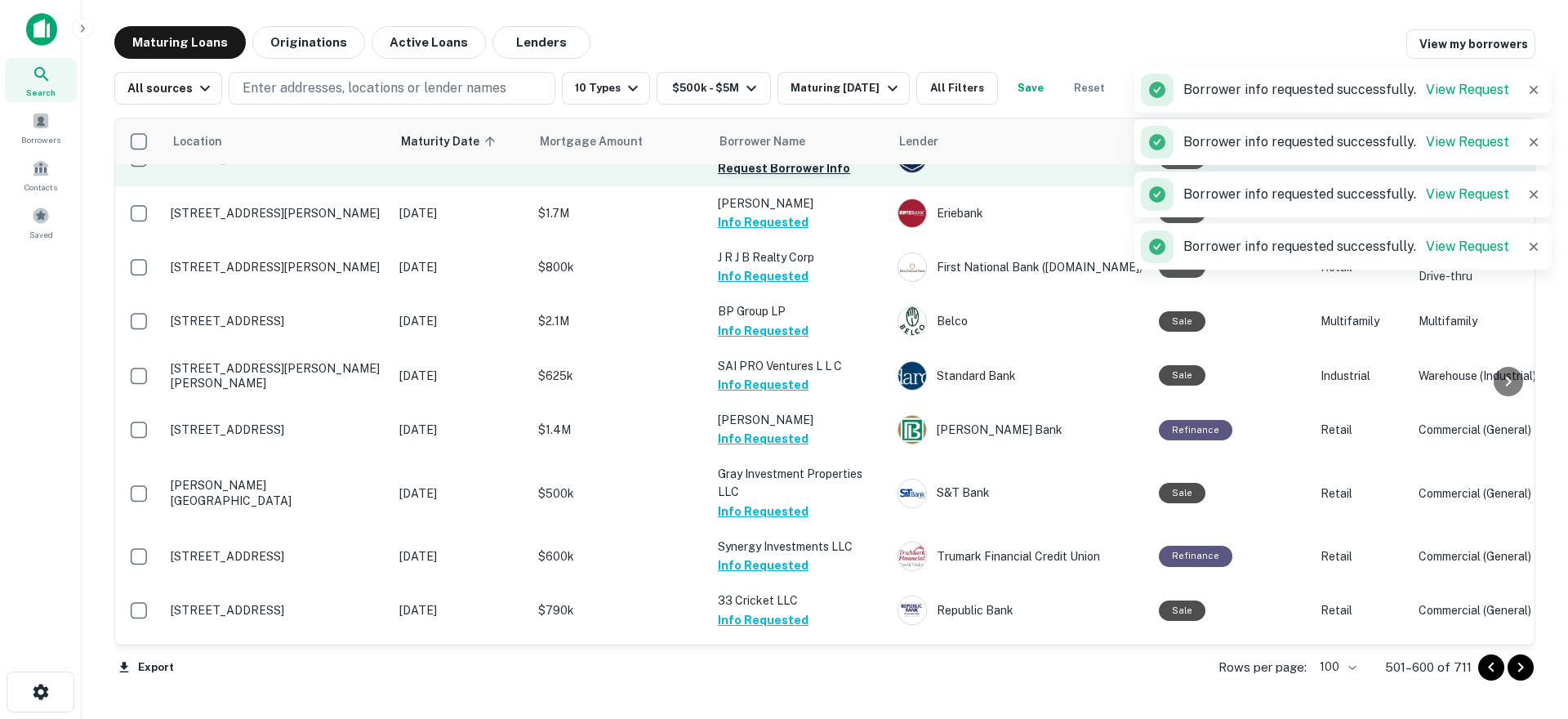
scroll to position [4803, 0]
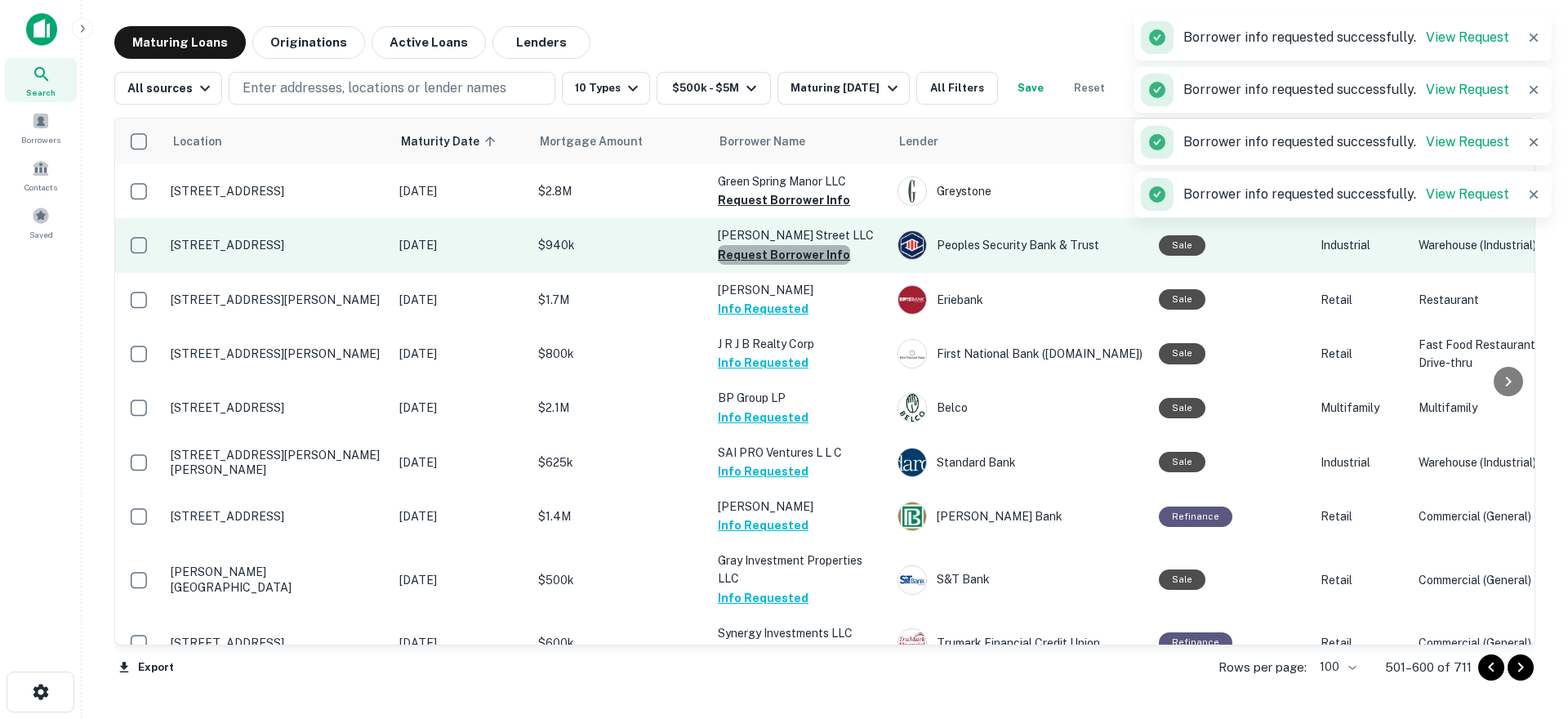
click at [795, 265] on button "Request Borrower Info" at bounding box center [784, 255] width 132 height 20
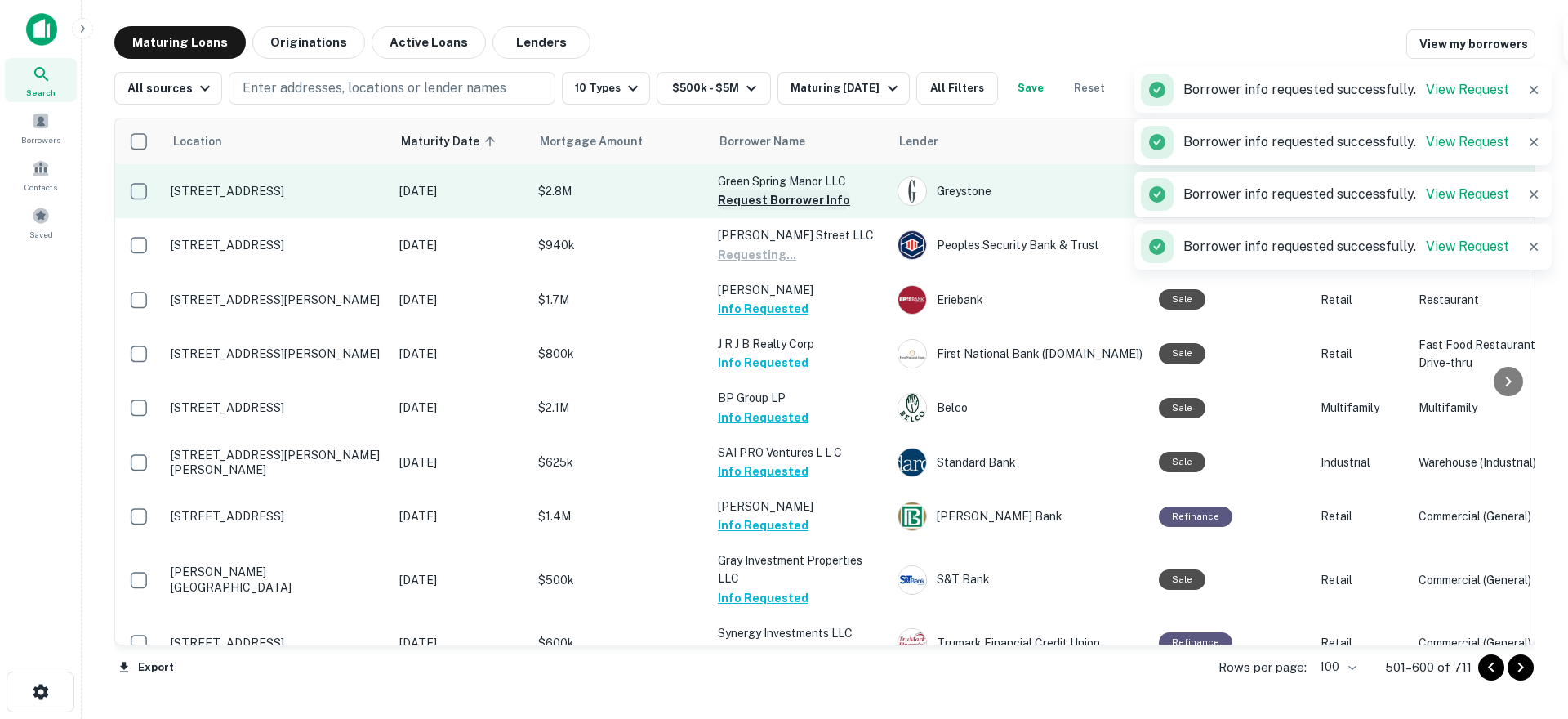
click at [792, 210] on button "Request Borrower Info" at bounding box center [784, 200] width 132 height 20
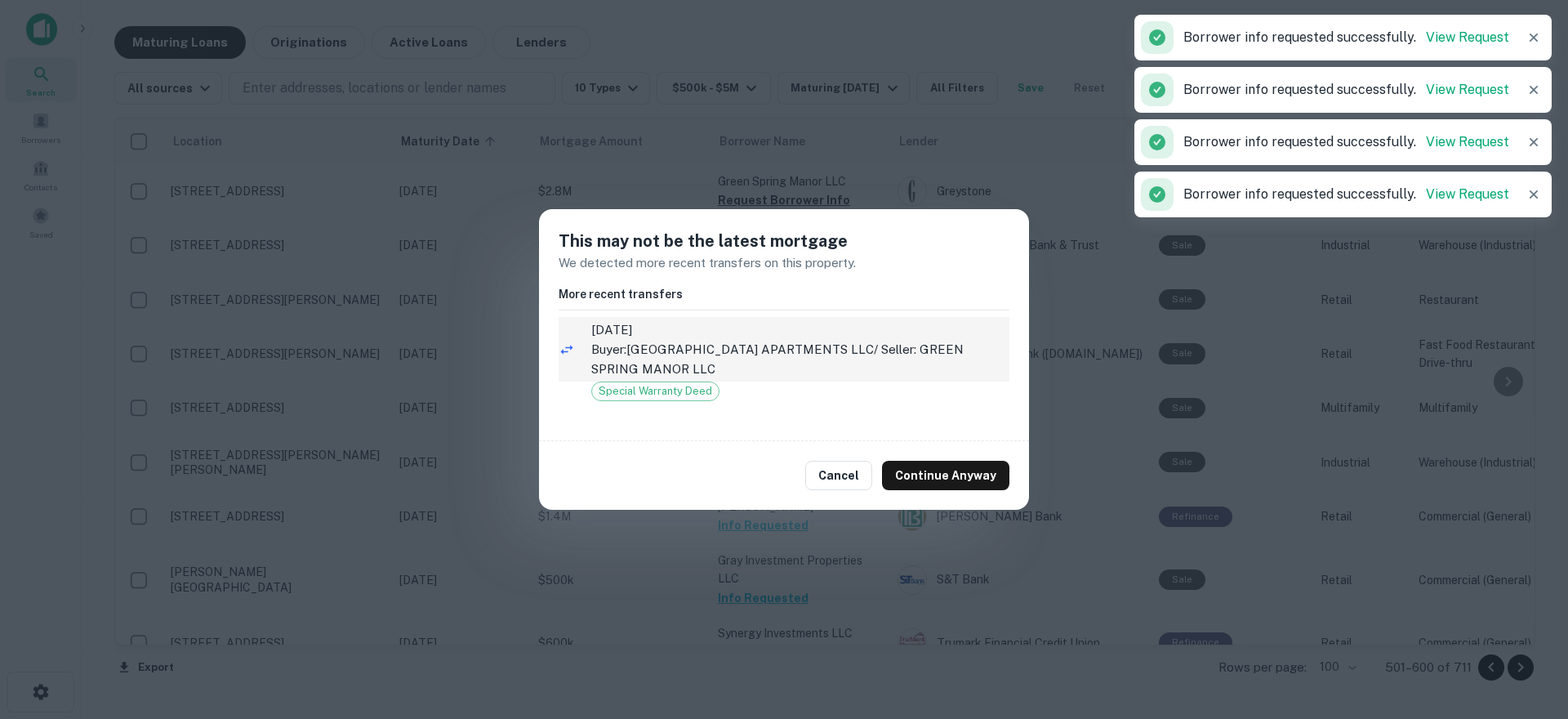
click at [835, 470] on button "Cancel" at bounding box center [839, 476] width 67 height 29
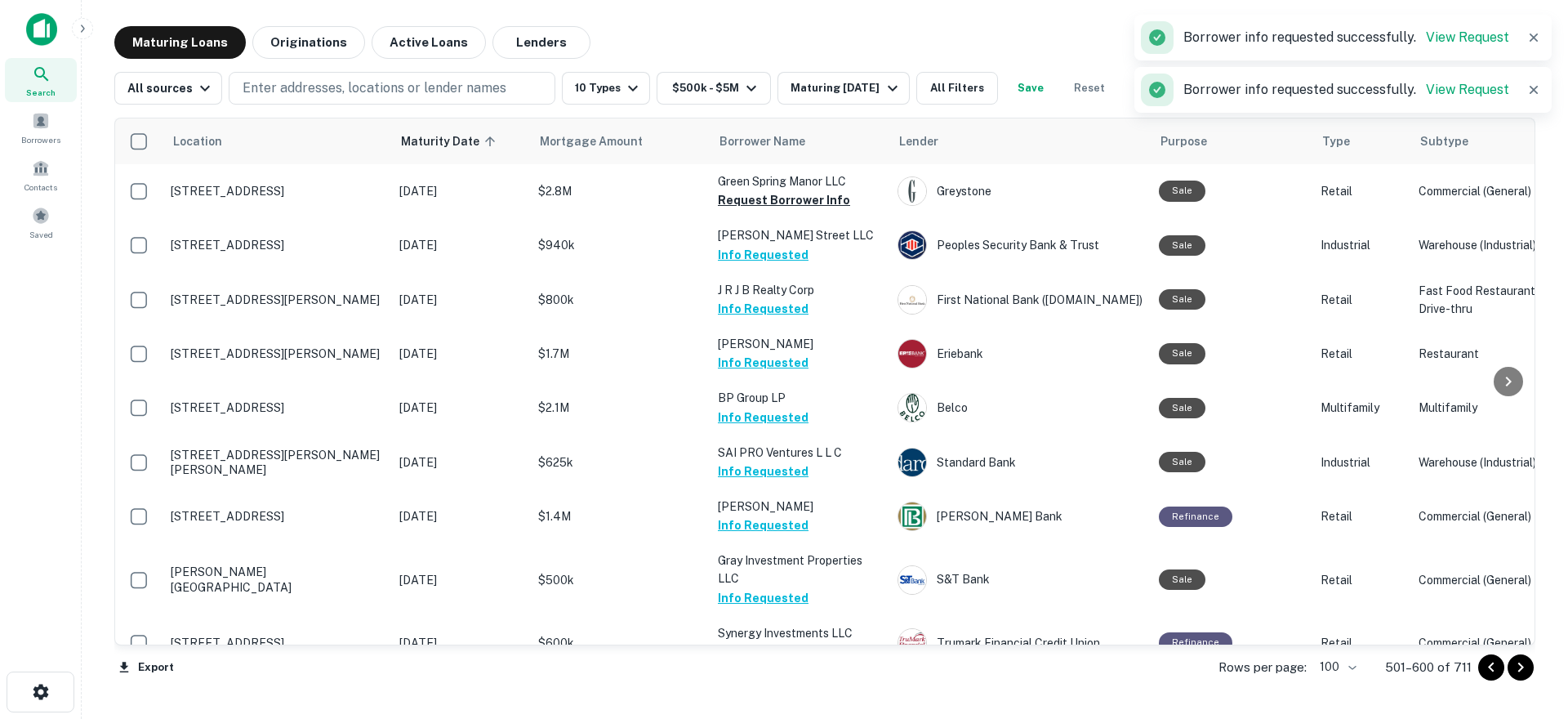
click at [804, 155] on button "Request Borrower Info" at bounding box center [784, 144] width 132 height 20
click at [802, 98] on button "Request Borrower Info" at bounding box center [784, 87] width 132 height 20
click at [801, 40] on button "Request Borrower Info" at bounding box center [784, 30] width 132 height 20
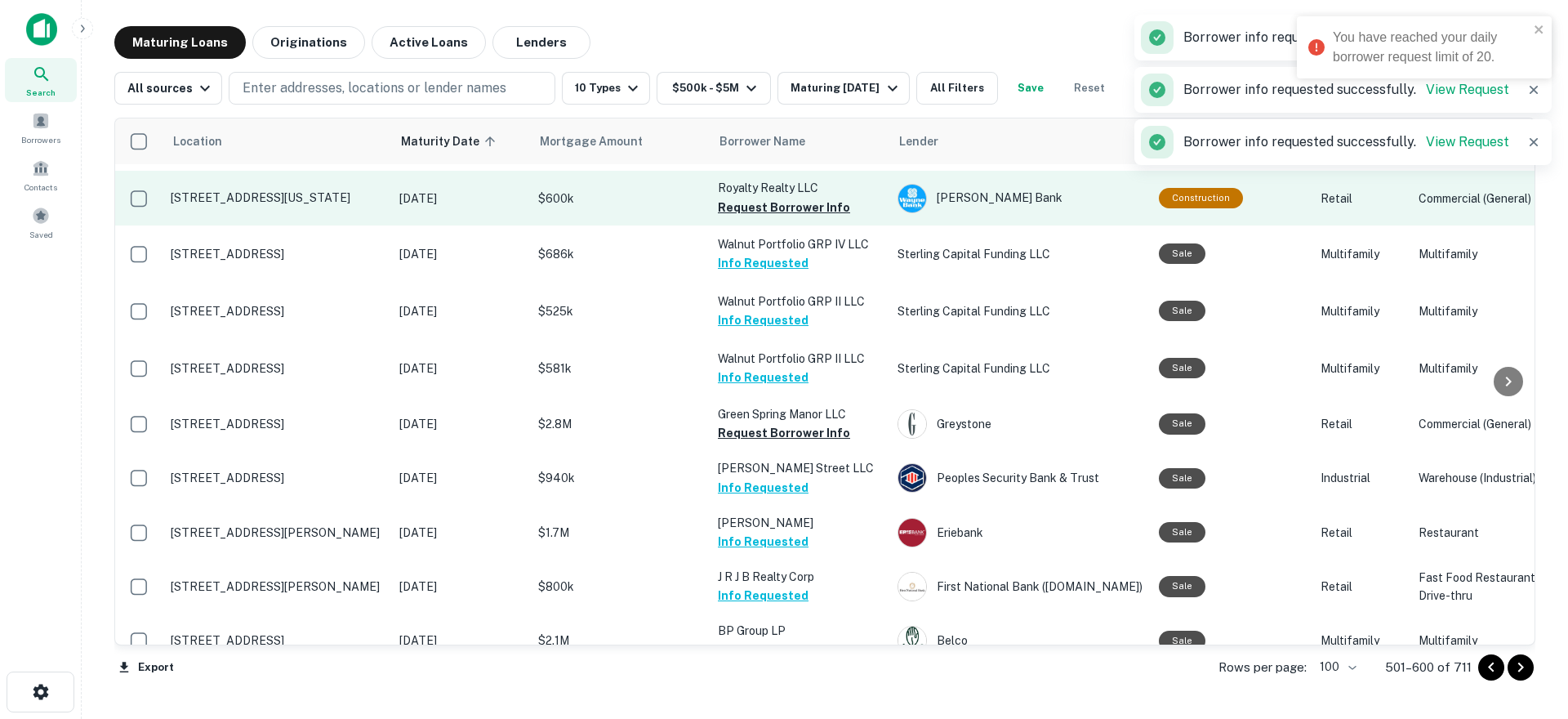
scroll to position [4557, 0]
